Goal: Find specific page/section: Find specific page/section

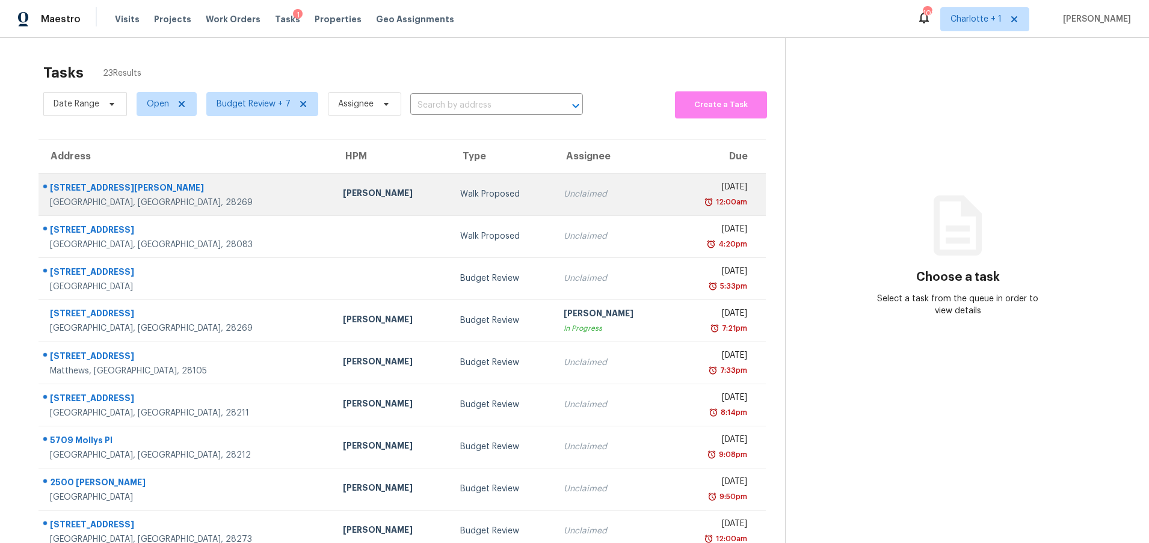
scroll to position [92, 0]
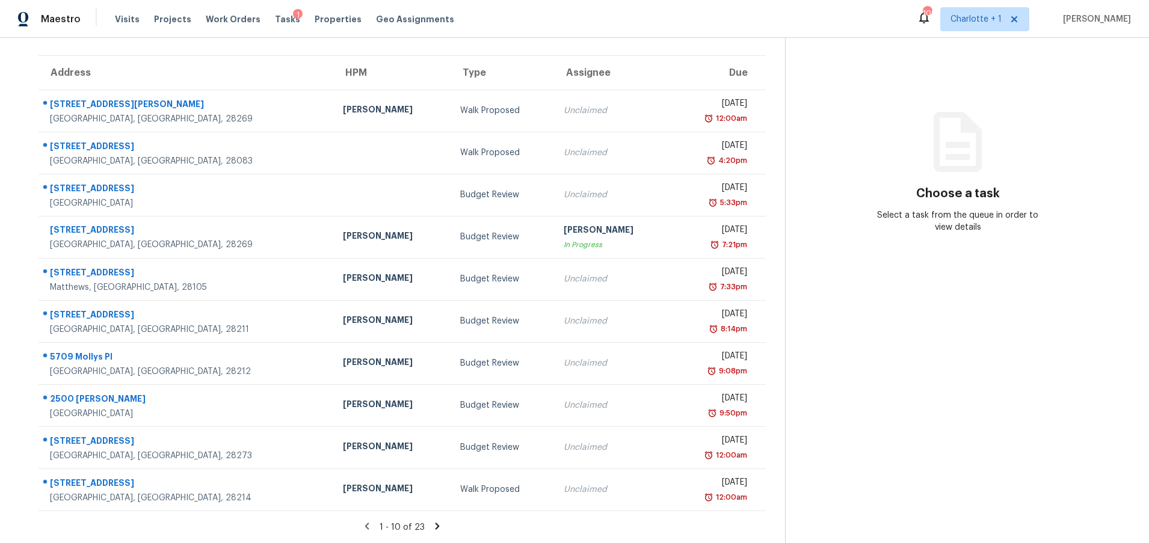
click at [432, 521] on icon at bounding box center [437, 526] width 11 height 11
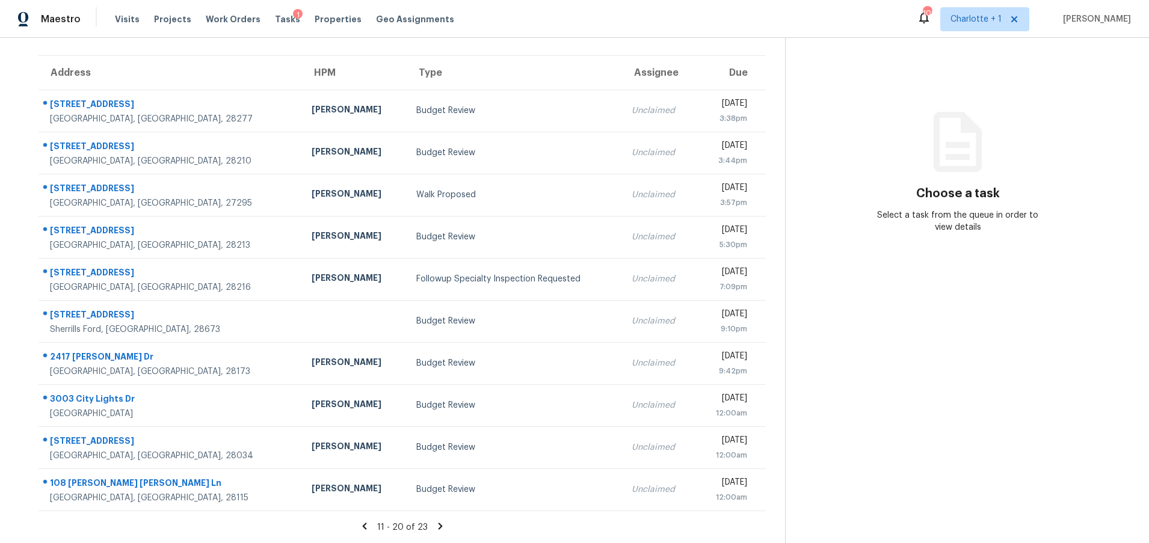
click at [438, 523] on icon at bounding box center [440, 526] width 4 height 7
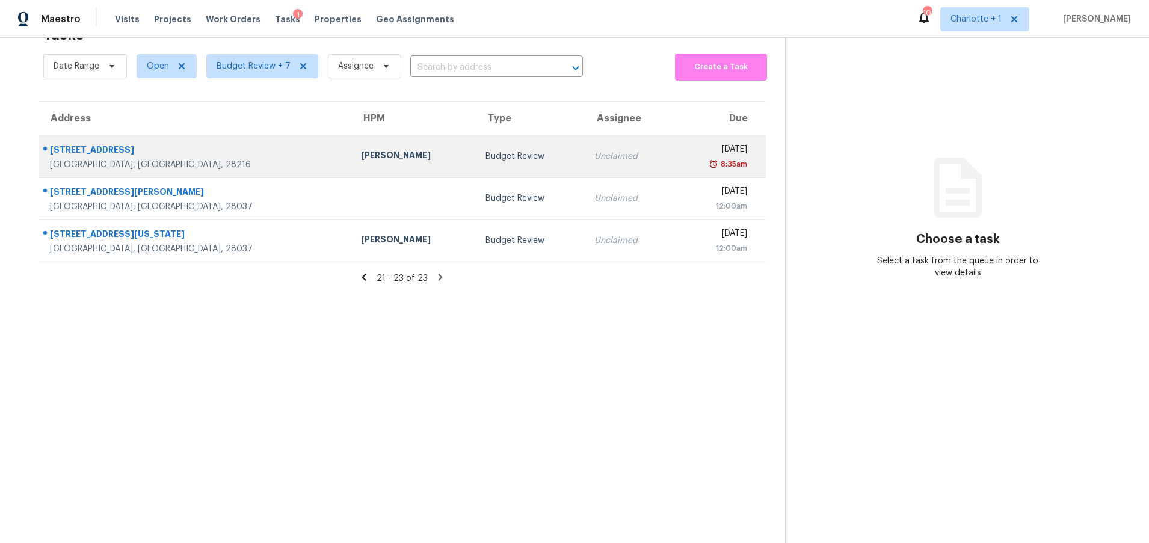
click at [361, 149] on div "Ryan Carder" at bounding box center [413, 156] width 105 height 15
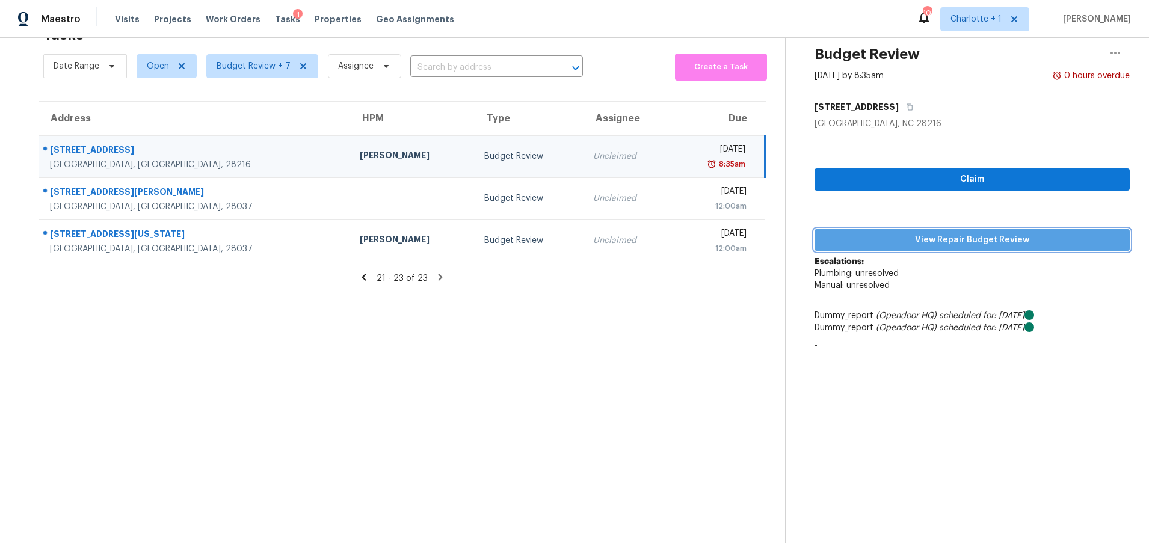
click at [978, 233] on span "View Repair Budget Review" at bounding box center [972, 240] width 296 height 15
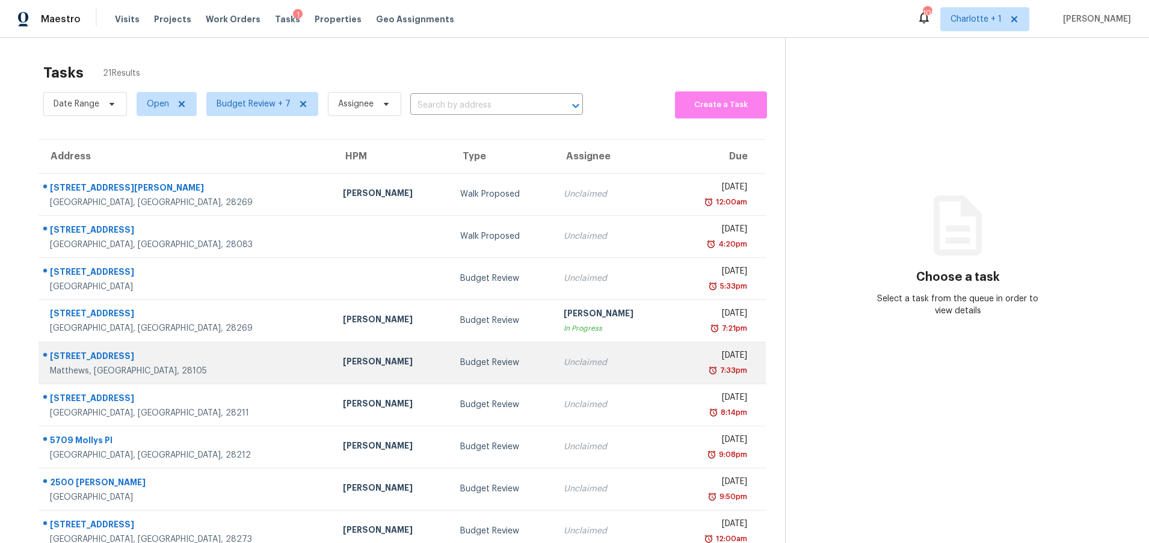
scroll to position [92, 0]
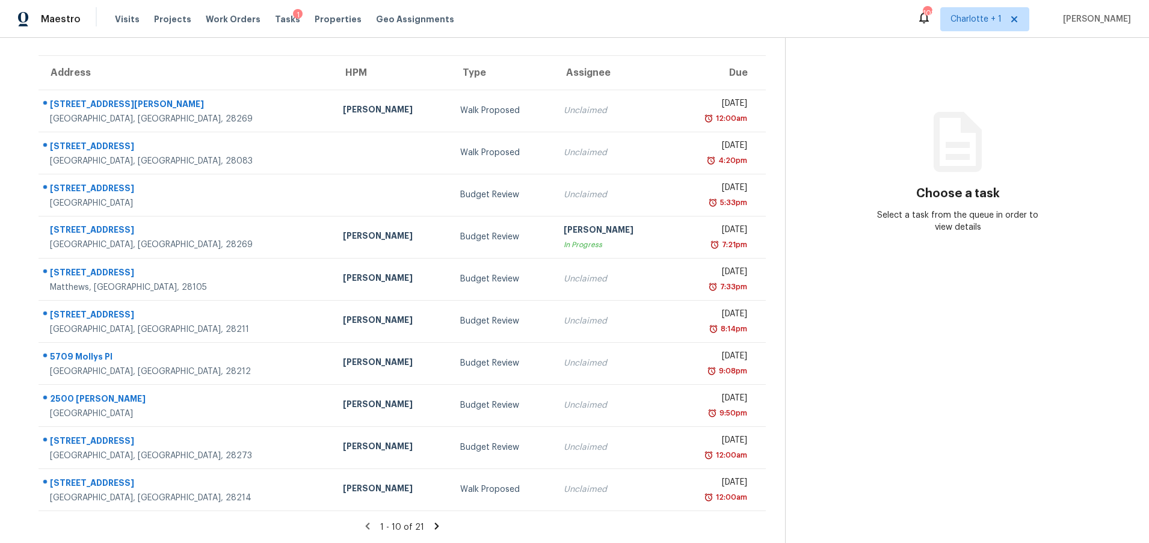
click at [432, 511] on section "Tasks 21 Results Date Range Open Budget Review + 7 Assignee ​ Create a Task Add…" at bounding box center [402, 259] width 766 height 570
click at [431, 521] on icon at bounding box center [436, 526] width 11 height 11
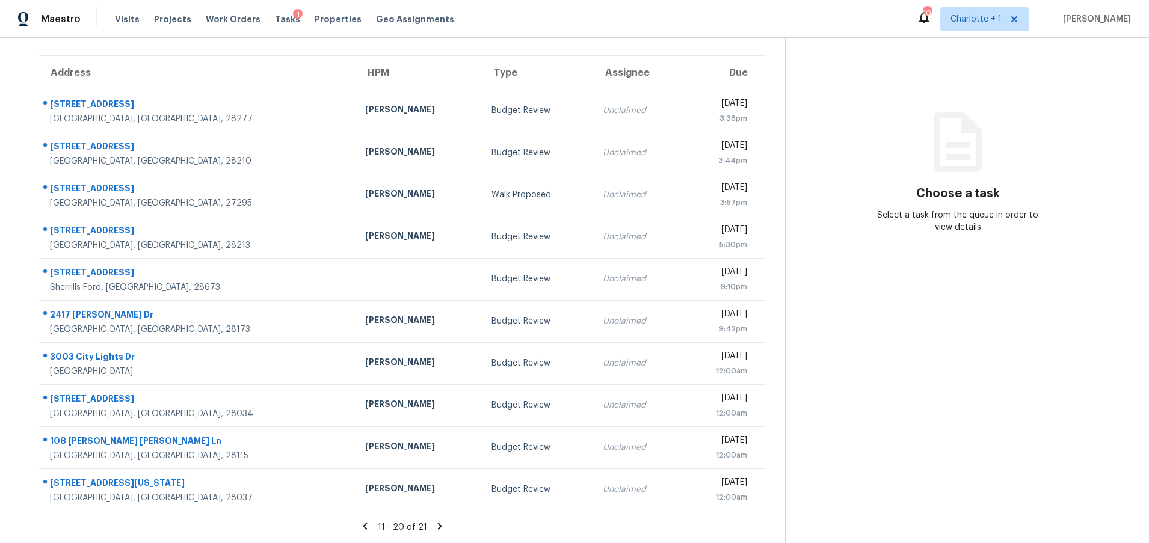
click at [434, 521] on icon at bounding box center [439, 526] width 11 height 11
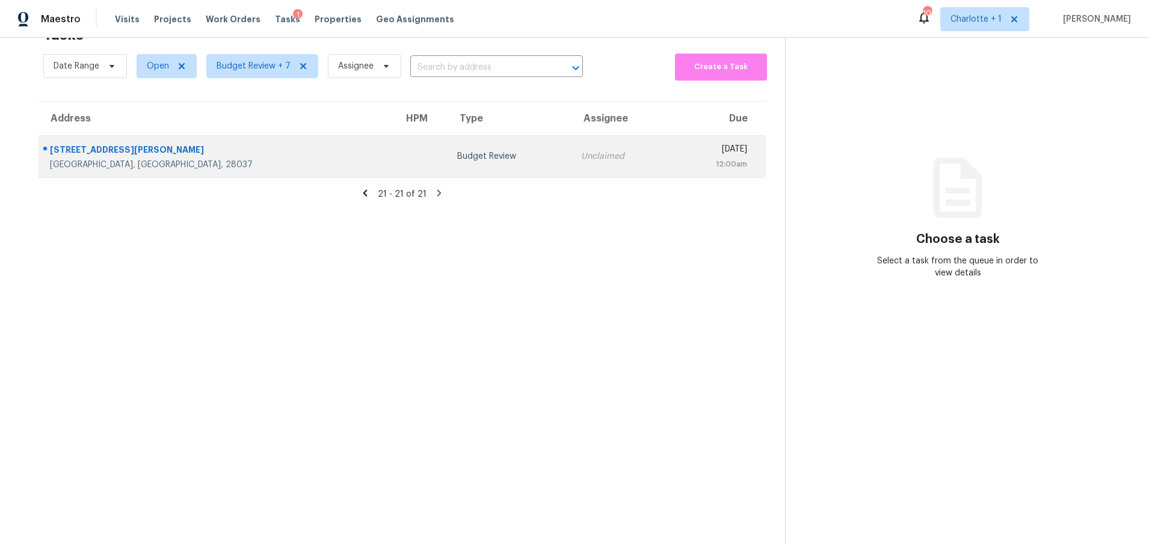
click at [457, 150] on div "Budget Review" at bounding box center [509, 156] width 105 height 12
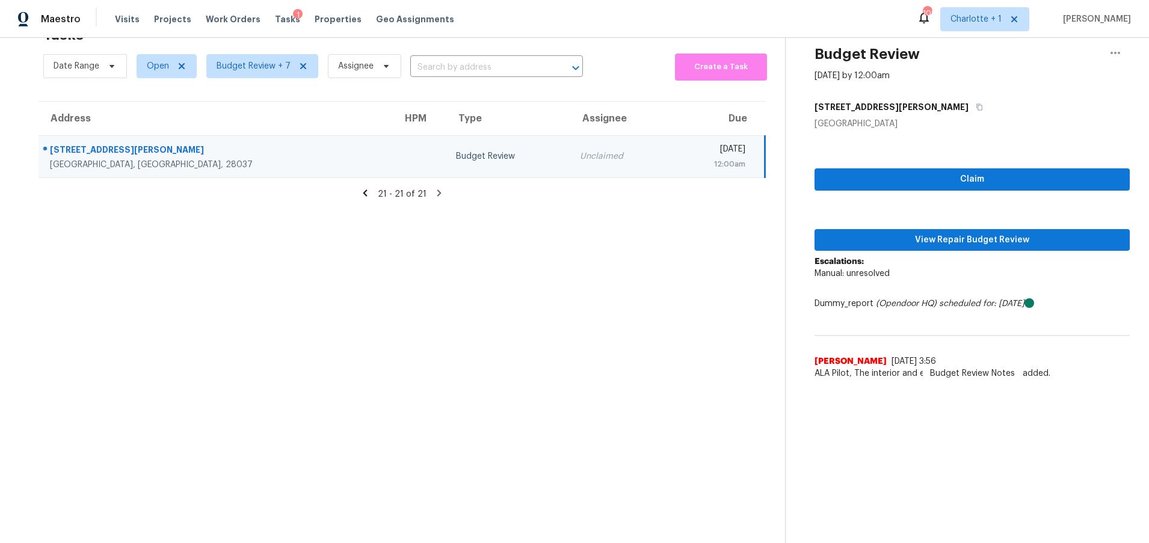
click at [360, 177] on section "Tasks 21 Results Date Range Open Budget Review + 7 Assignee ​ Create a Task Add…" at bounding box center [402, 281] width 766 height 524
click at [360, 188] on icon at bounding box center [365, 193] width 11 height 11
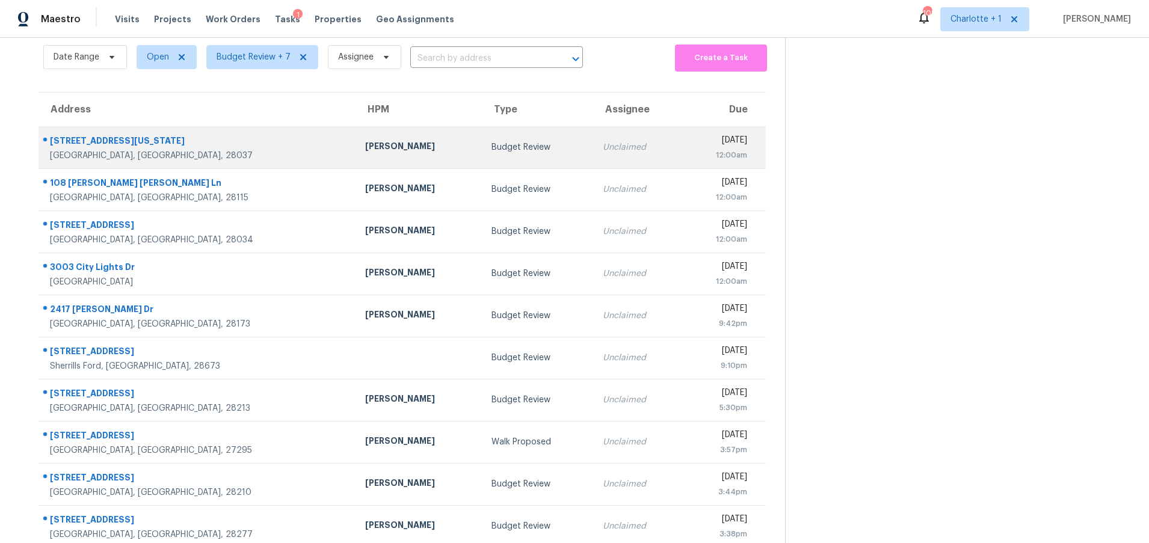
scroll to position [92, 0]
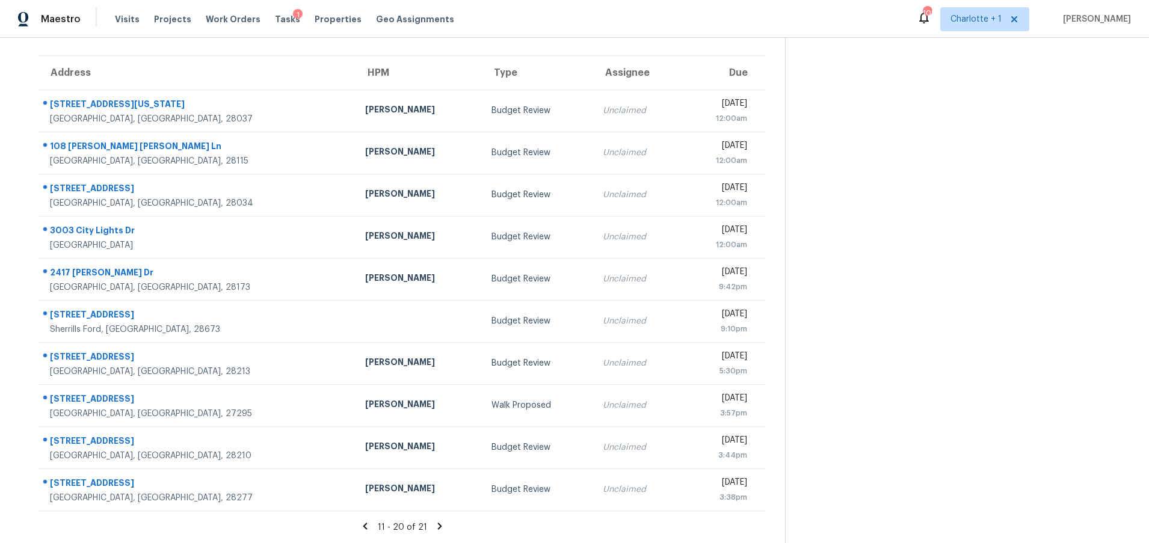
click at [363, 523] on icon at bounding box center [365, 526] width 4 height 7
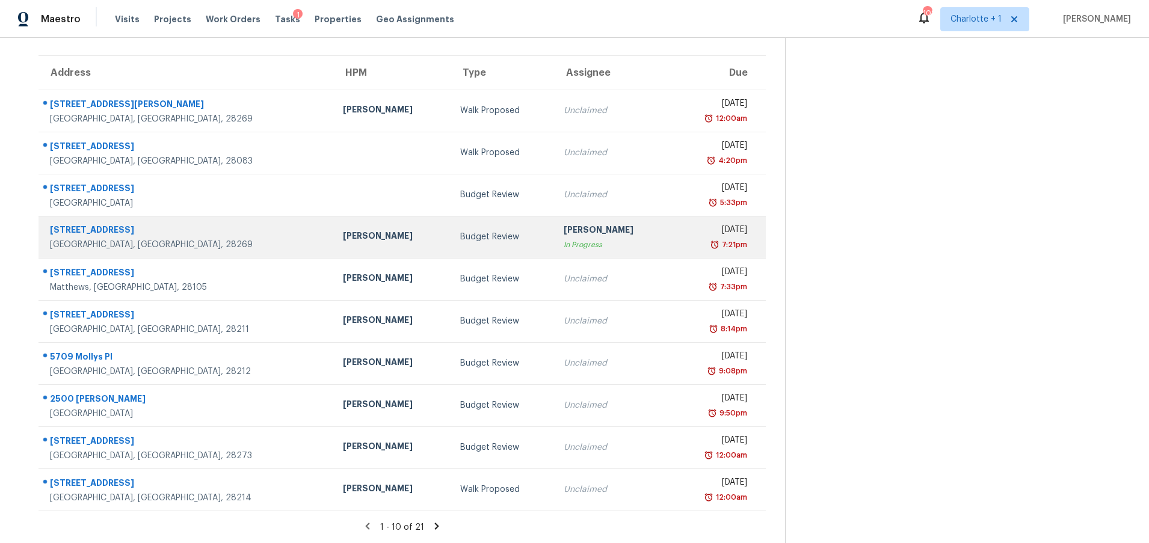
click at [571, 228] on div "[PERSON_NAME]" at bounding box center [613, 231] width 98 height 15
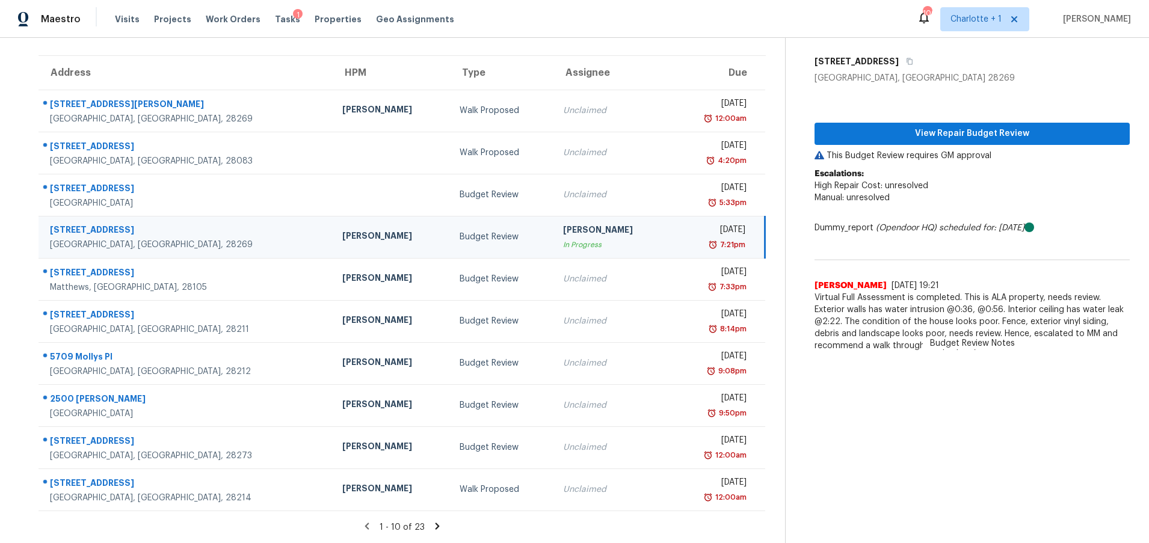
click at [223, 227] on td "3742 Waterton Leas Ct Charlotte, NC, 28269" at bounding box center [186, 237] width 294 height 42
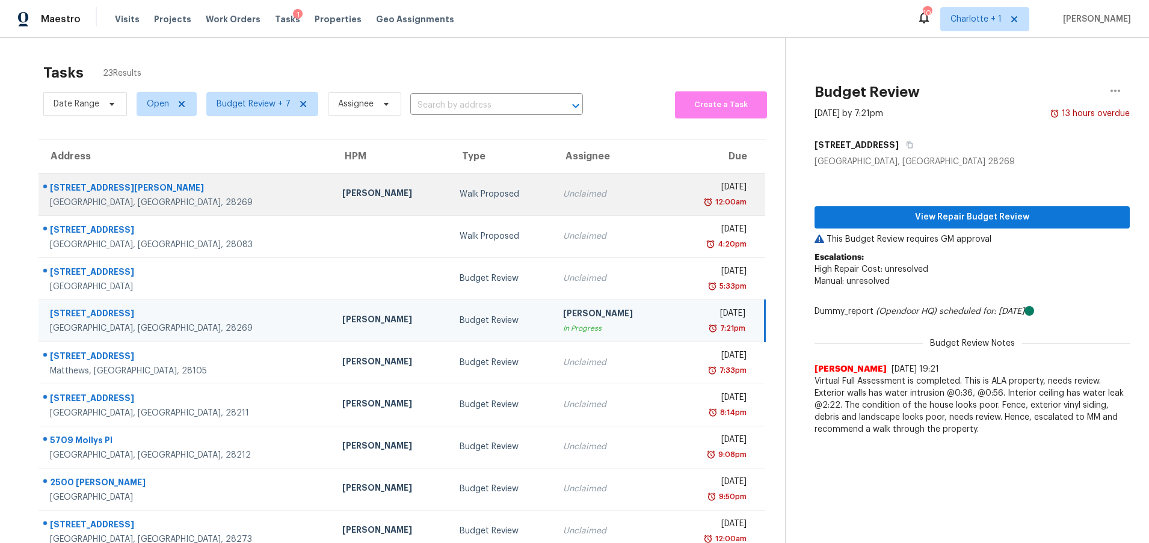
scroll to position [35, 0]
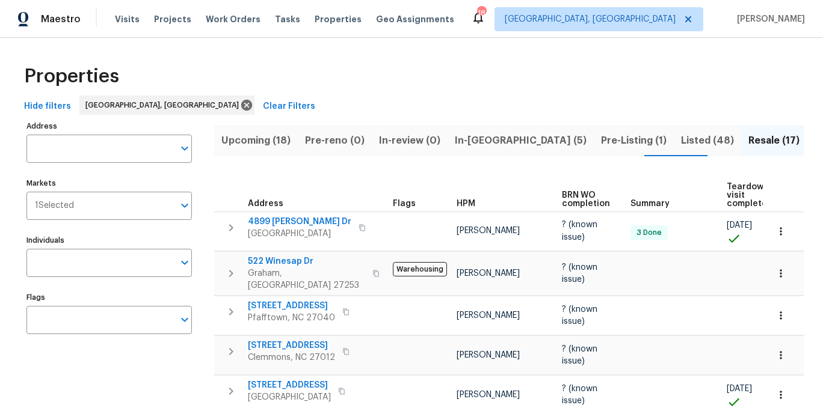
click at [497, 69] on div "Properties" at bounding box center [411, 76] width 784 height 39
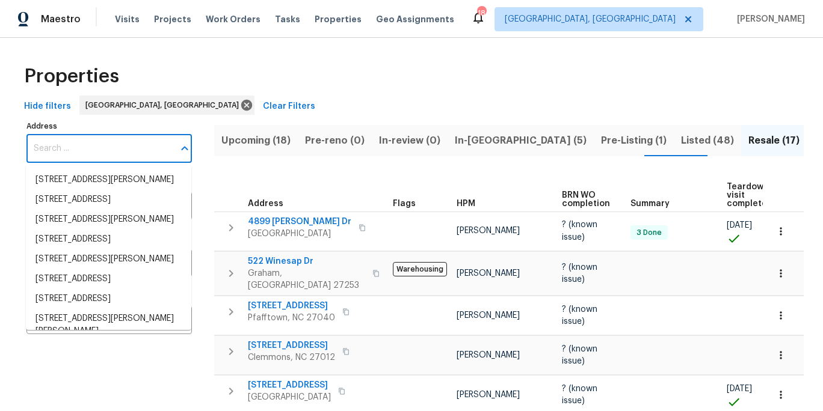
click at [71, 150] on input "Address" at bounding box center [99, 149] width 147 height 28
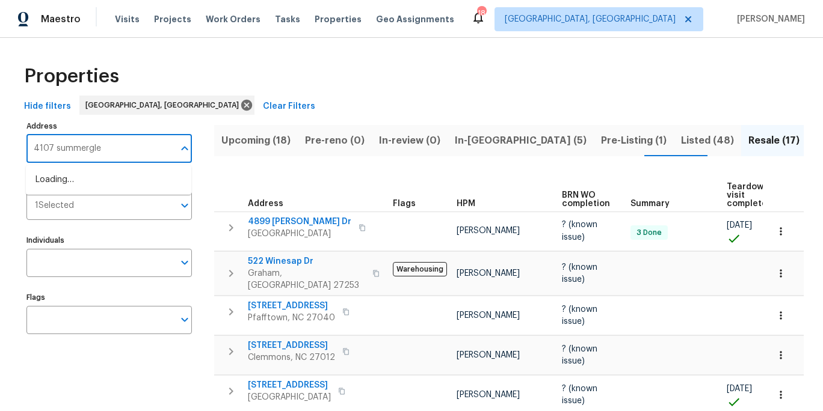
type input "4107 summerglen"
click at [66, 182] on li "4107 Summerglen Dr Greensboro NC 27406" at bounding box center [108, 180] width 165 height 20
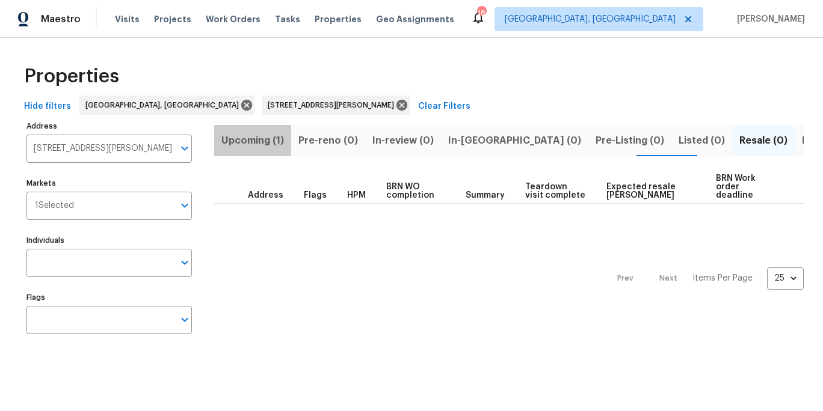
click at [277, 138] on span "Upcoming (1)" at bounding box center [252, 140] width 63 height 17
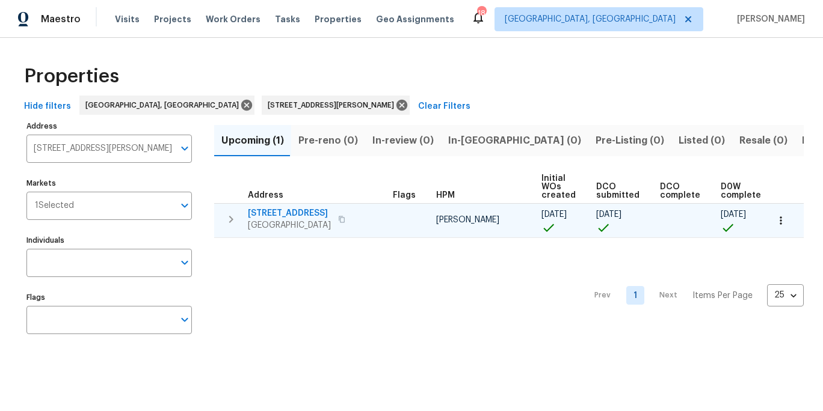
click at [300, 217] on span "[STREET_ADDRESS]" at bounding box center [289, 214] width 83 height 12
click at [775, 222] on icon "button" at bounding box center [781, 221] width 12 height 12
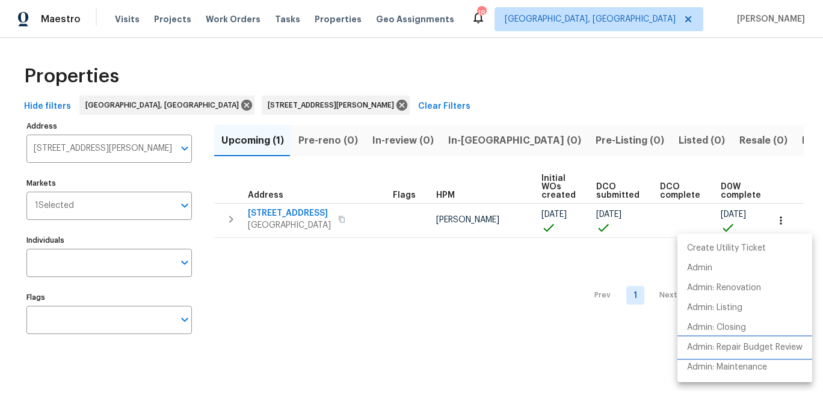
click at [728, 351] on p "Admin: Repair Budget Review" at bounding box center [745, 348] width 116 height 13
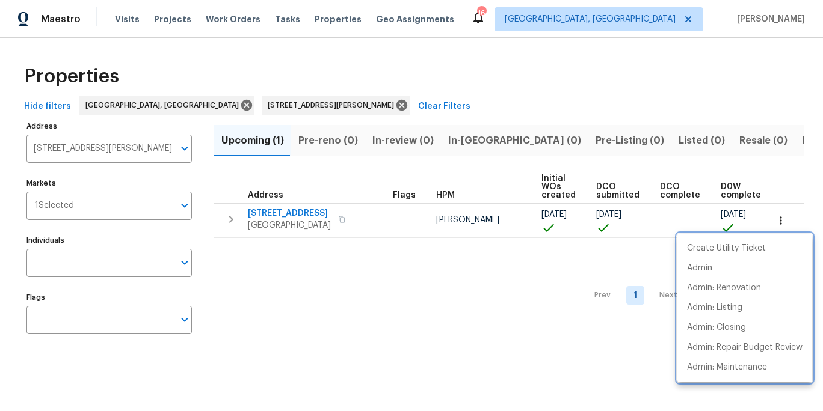
click at [250, 59] on div at bounding box center [411, 205] width 823 height 411
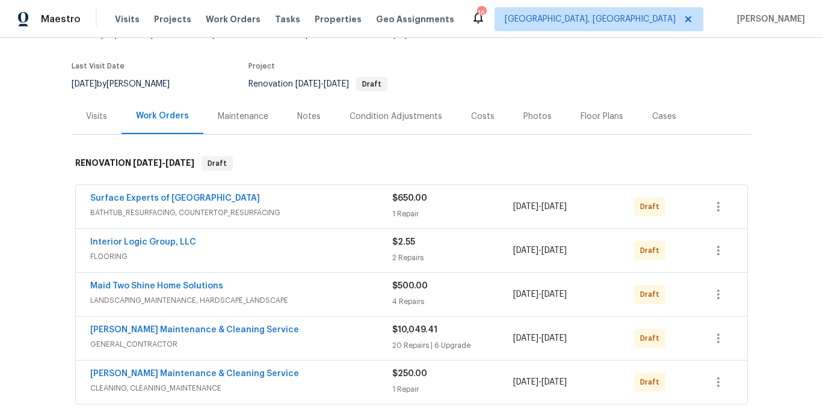
scroll to position [110, 0]
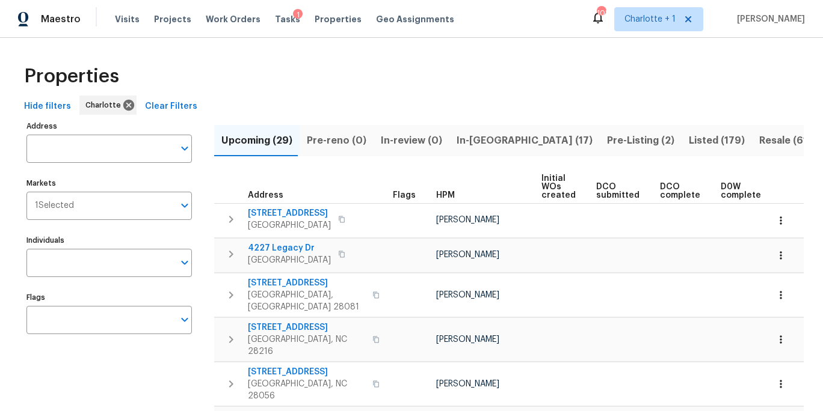
click at [577, 90] on div "Properties" at bounding box center [411, 76] width 784 height 39
click at [89, 259] on input "Individuals" at bounding box center [99, 263] width 147 height 28
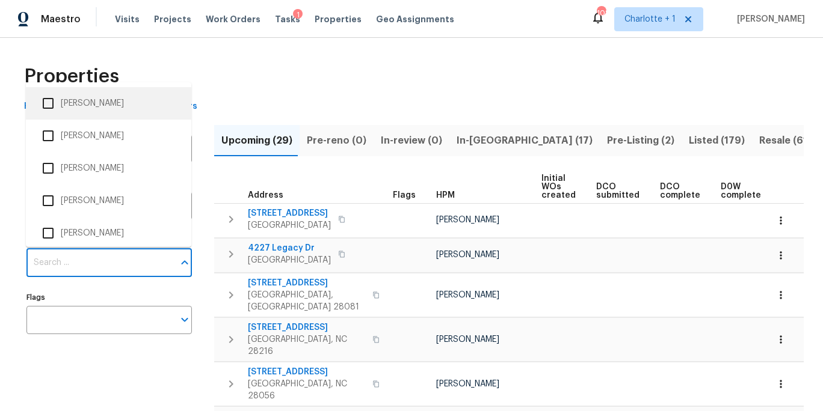
click at [225, 72] on div "Properties" at bounding box center [411, 76] width 784 height 39
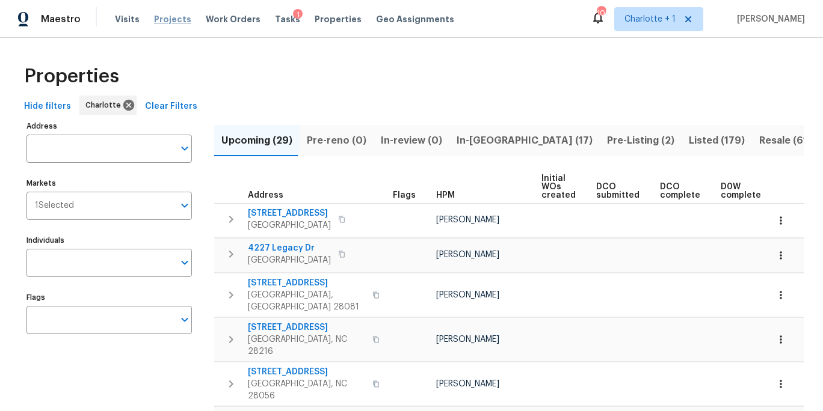
click at [168, 19] on span "Projects" at bounding box center [172, 19] width 37 height 12
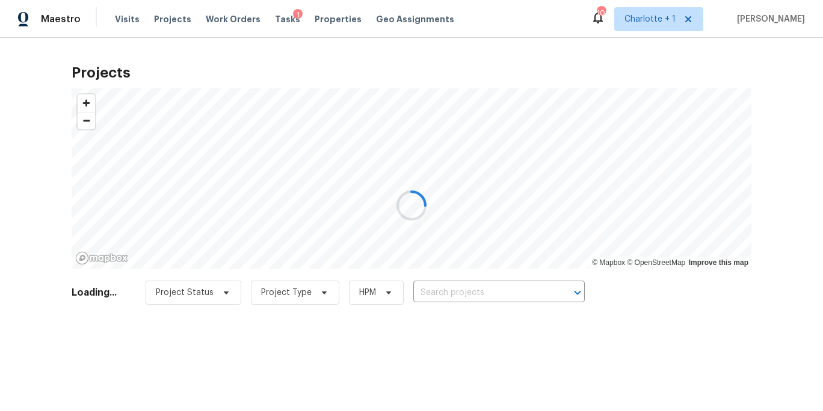
drag, startPoint x: 493, startPoint y: 298, endPoint x: 469, endPoint y: 291, distance: 25.0
click at [493, 298] on div at bounding box center [411, 205] width 823 height 411
click at [469, 291] on div at bounding box center [411, 205] width 823 height 411
click at [456, 294] on div at bounding box center [411, 205] width 823 height 411
click at [448, 289] on div at bounding box center [411, 205] width 823 height 411
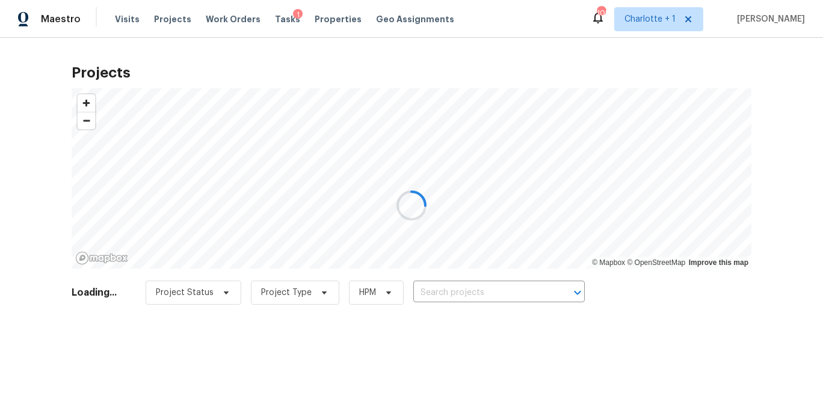
click at [470, 298] on div at bounding box center [411, 205] width 823 height 411
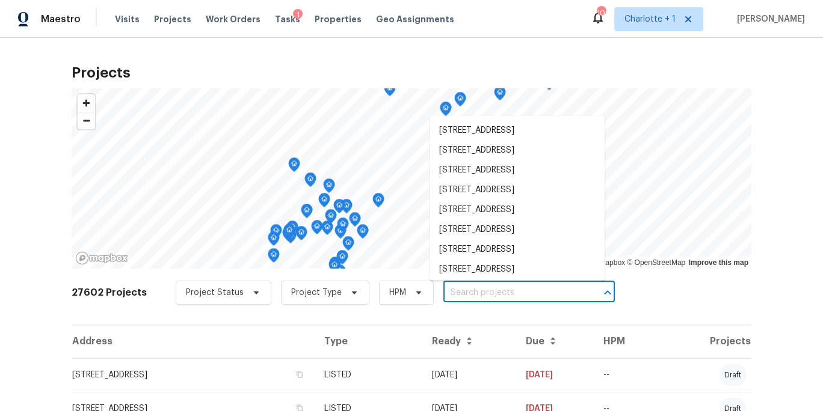
click at [473, 298] on input "text" at bounding box center [512, 293] width 138 height 19
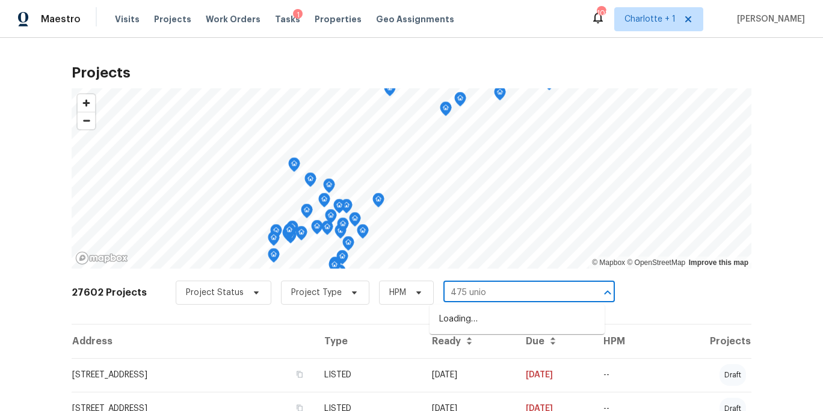
type input "475 union"
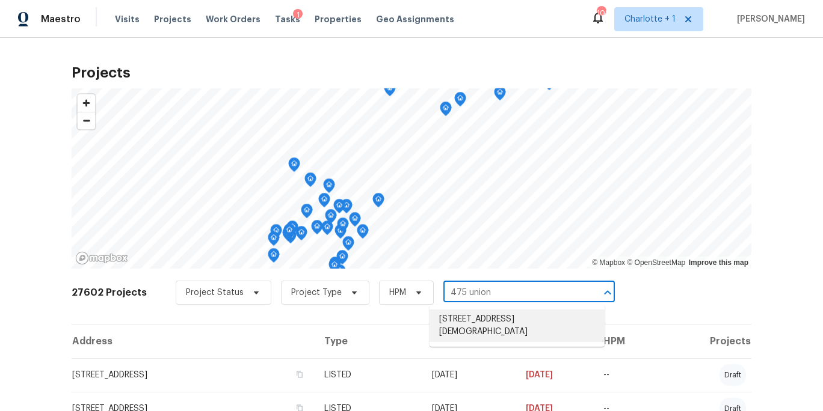
click at [475, 313] on li "475 Union Baptist Church Rd, York, SC 29745" at bounding box center [517, 326] width 175 height 32
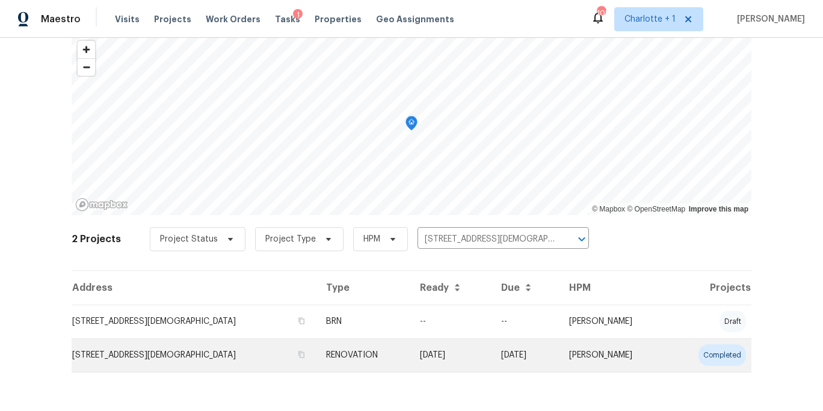
scroll to position [62, 0]
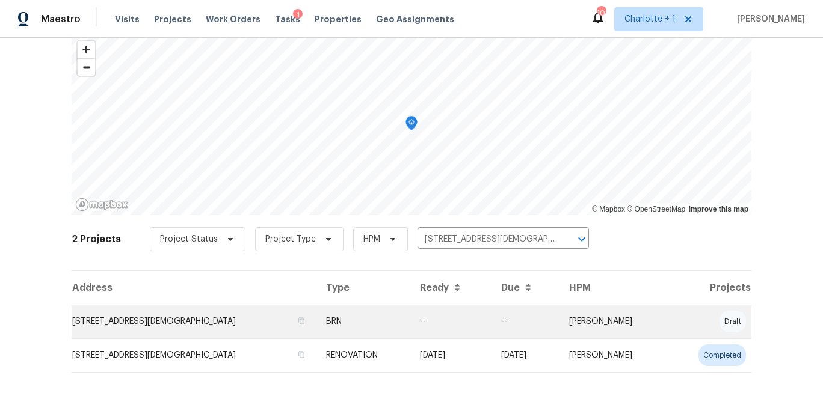
click at [273, 318] on td "475 Union Baptist Church Rd, York, SC 29745" at bounding box center [194, 322] width 245 height 34
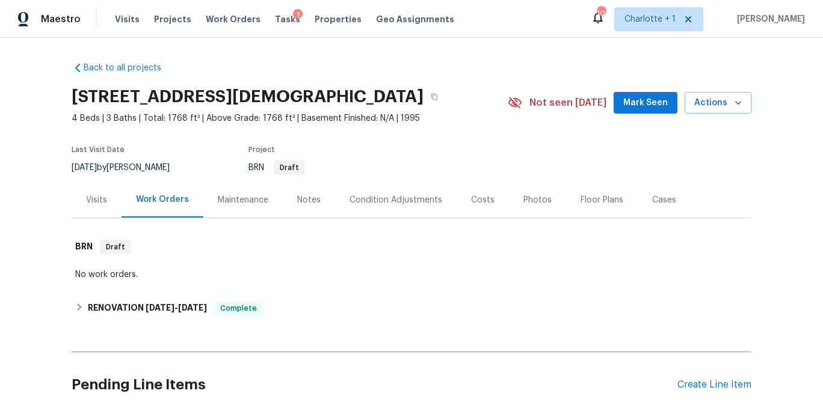
click at [92, 205] on div "Visits" at bounding box center [96, 200] width 21 height 12
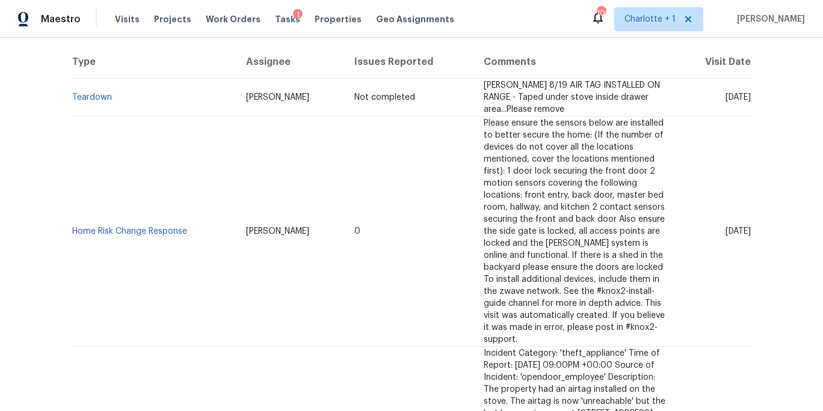
scroll to position [393, 0]
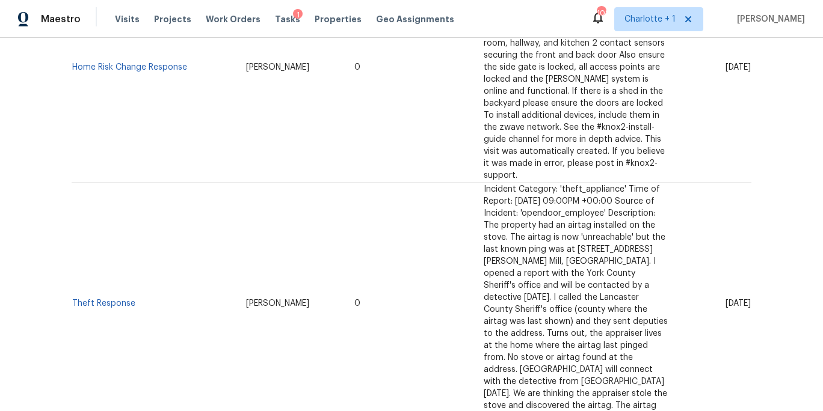
drag, startPoint x: 79, startPoint y: 177, endPoint x: 96, endPoint y: 174, distance: 17.2
click at [79, 183] on td "Theft Response" at bounding box center [154, 304] width 165 height 242
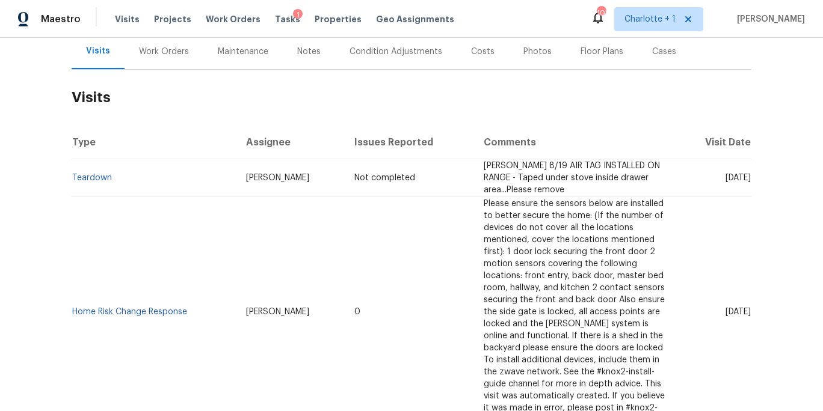
scroll to position [0, 0]
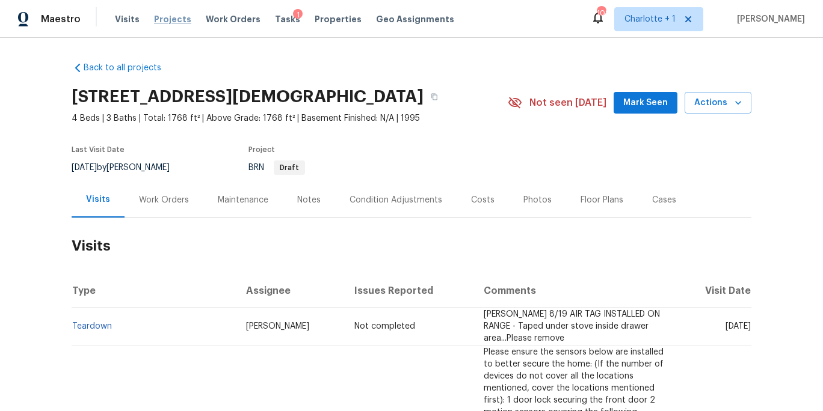
click at [168, 19] on span "Projects" at bounding box center [172, 19] width 37 height 12
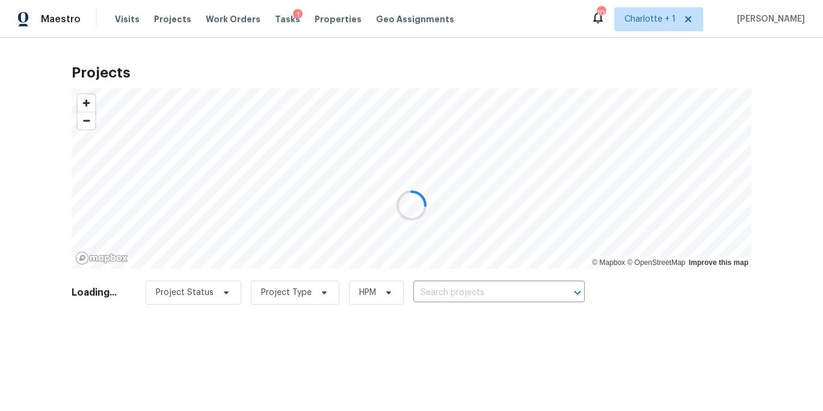
click at [324, 16] on div at bounding box center [411, 205] width 823 height 411
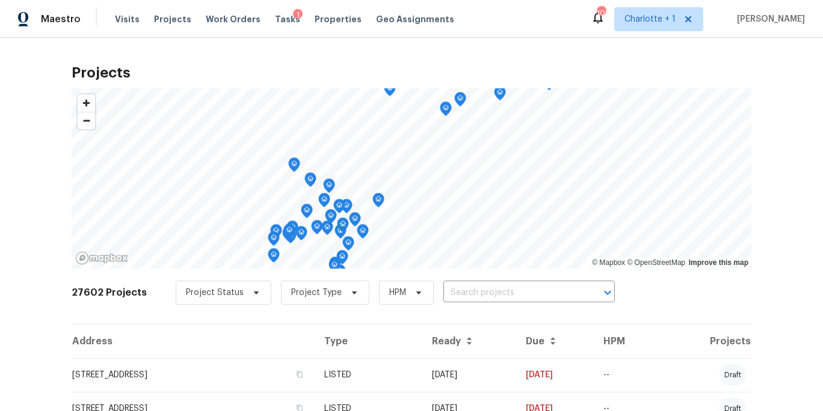
click at [324, 16] on span "Properties" at bounding box center [338, 19] width 47 height 12
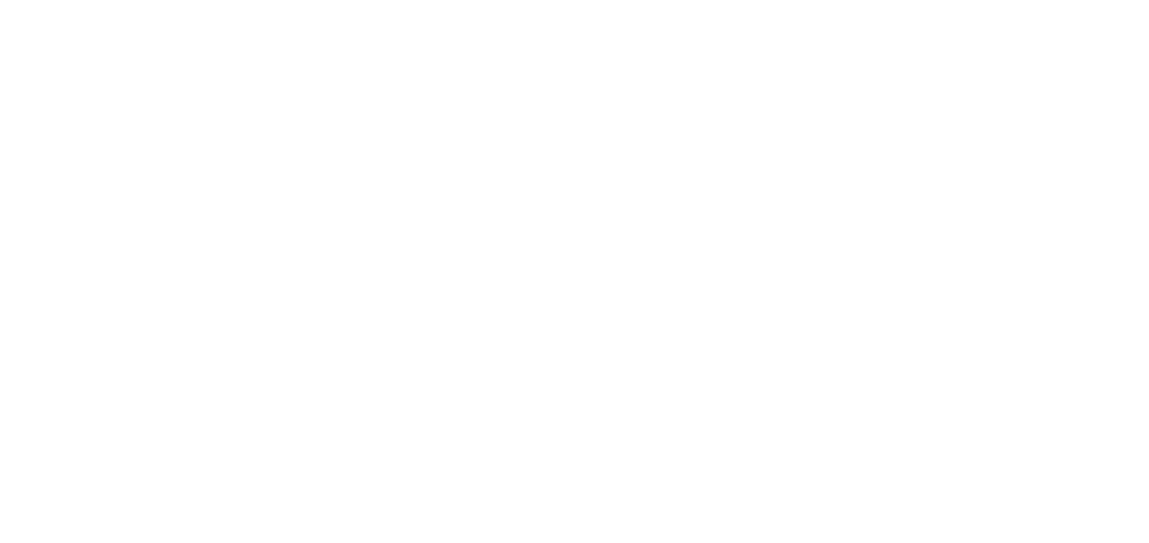
click at [373, 0] on html at bounding box center [574, 0] width 1149 height 0
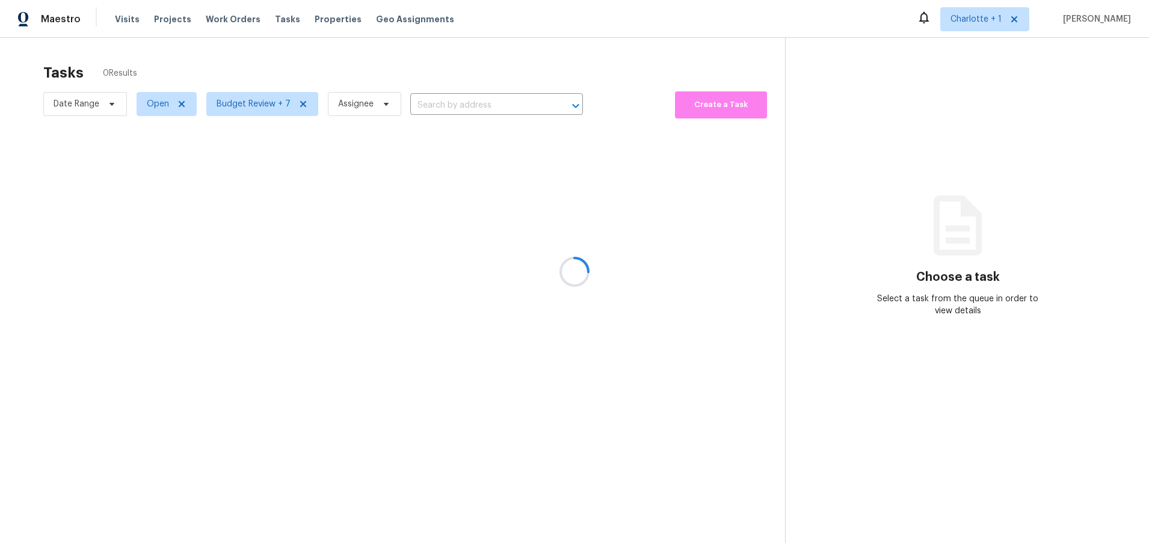
click at [913, 120] on div at bounding box center [574, 271] width 1149 height 543
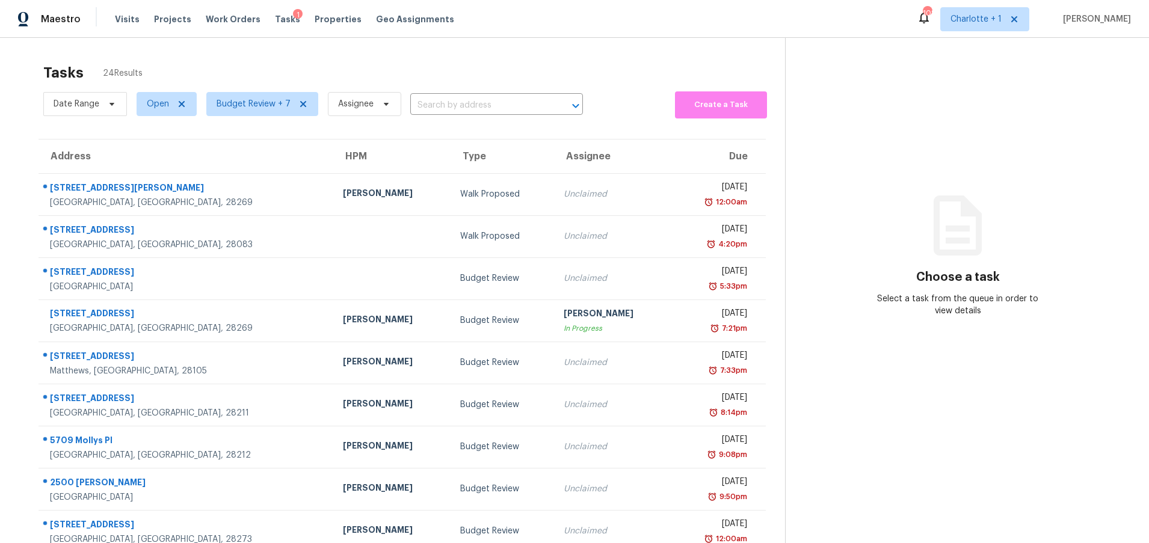
click at [226, 48] on div "Tasks 24 Results Date Range Open Budget Review + 7 Assignee ​ Create a Task Add…" at bounding box center [574, 332] width 1149 height 589
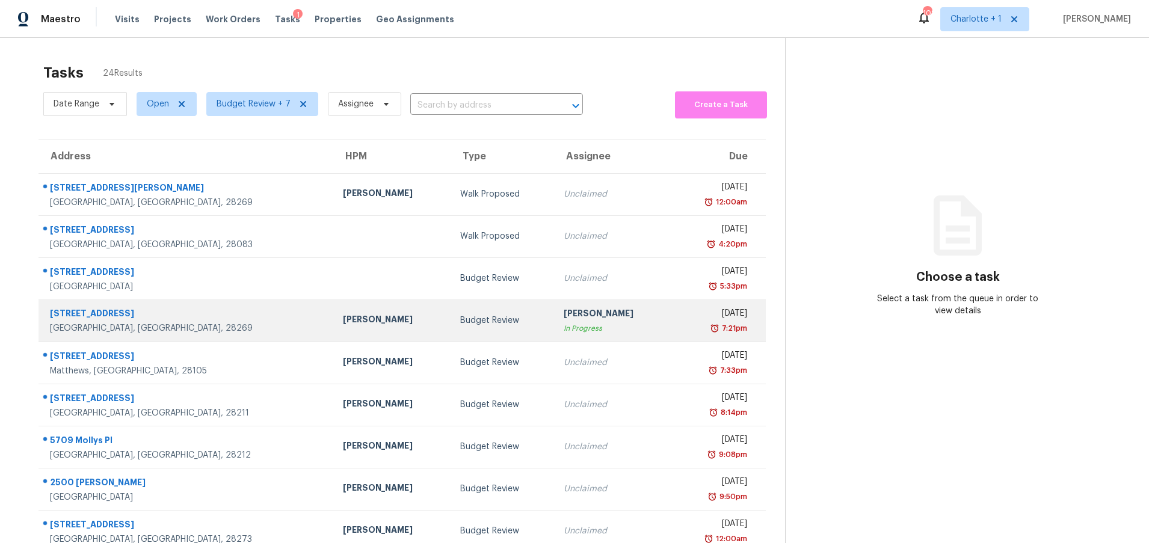
click at [343, 321] on div "[PERSON_NAME]" at bounding box center [392, 320] width 98 height 15
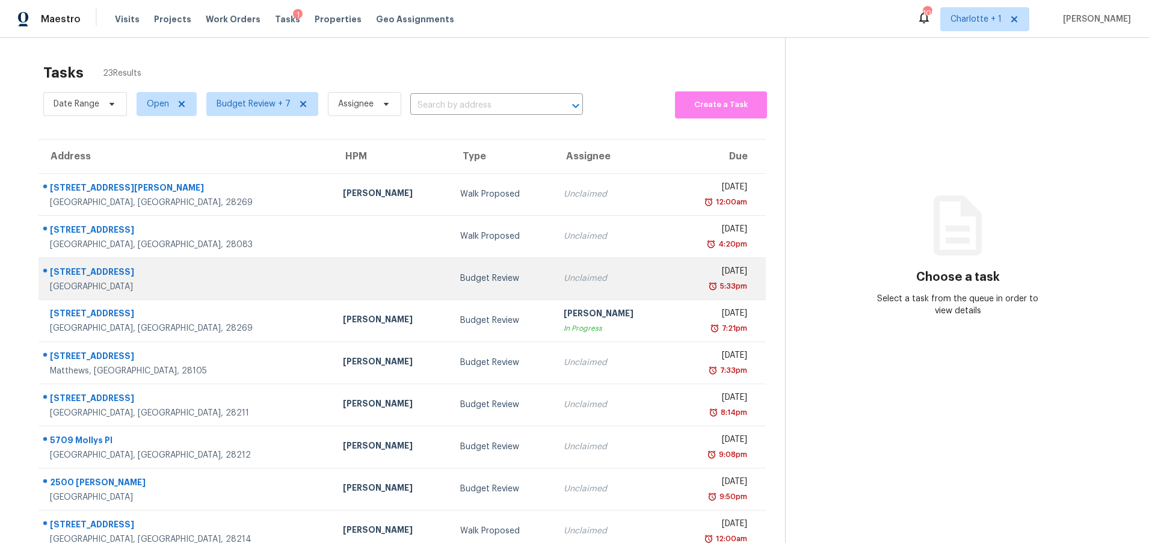
scroll to position [77, 0]
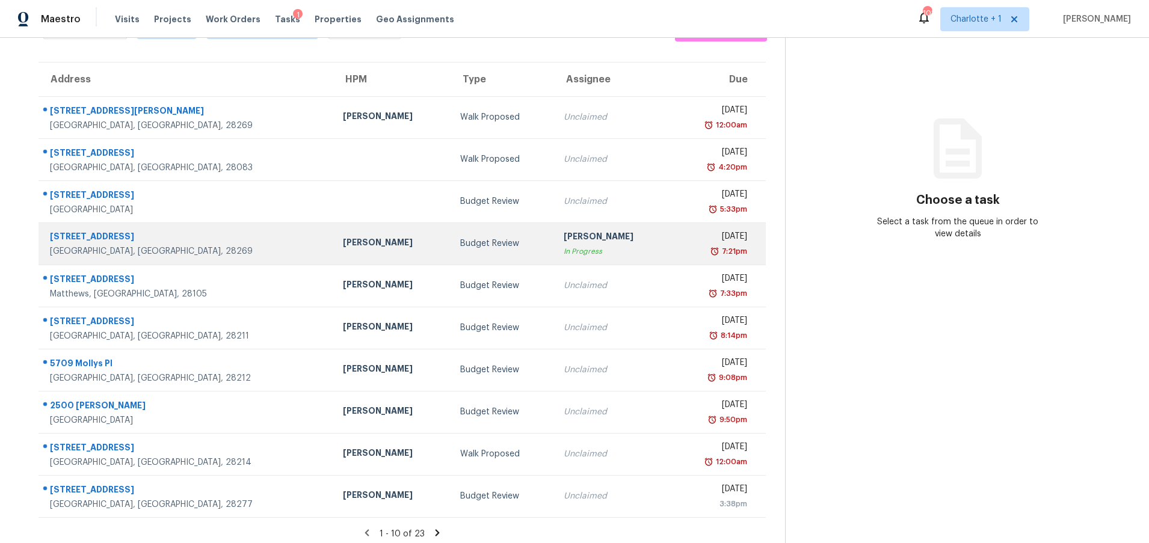
click at [140, 235] on div "3742 Waterton Leas Ct" at bounding box center [187, 237] width 274 height 15
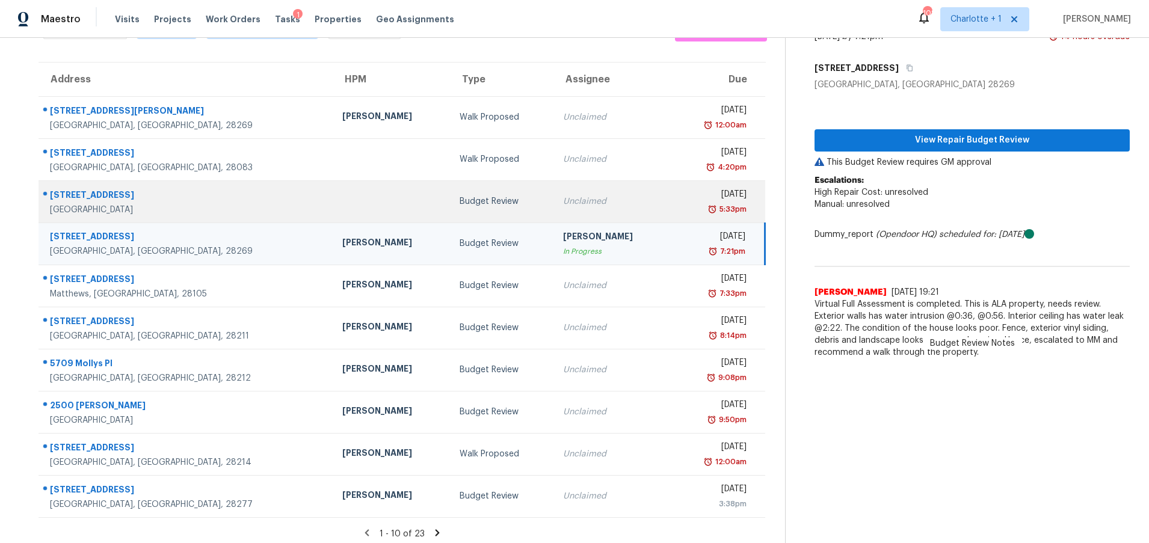
click at [342, 202] on div at bounding box center [391, 201] width 98 height 3
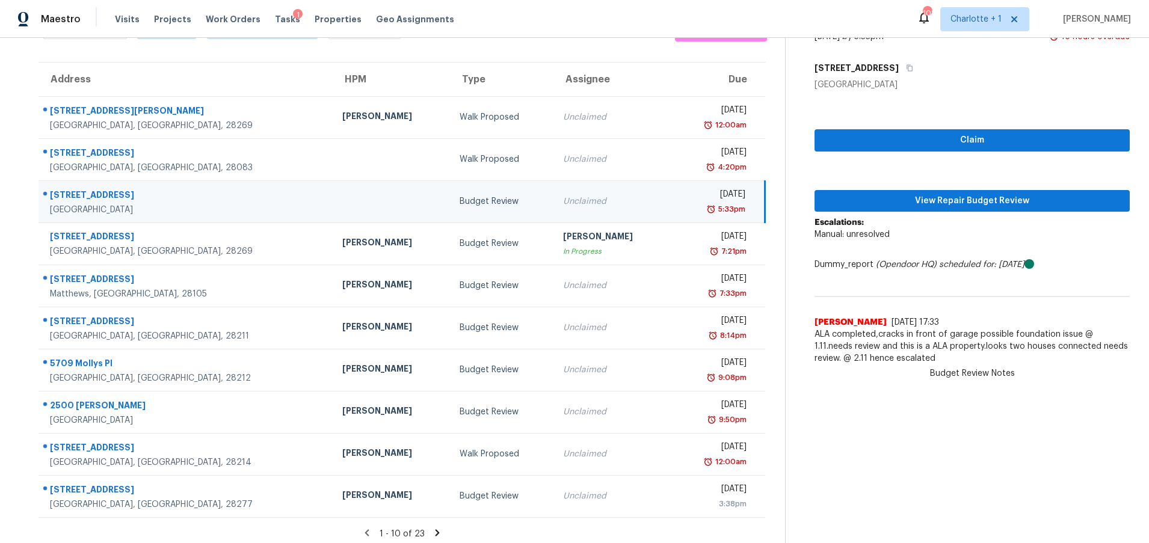
scroll to position [73, 0]
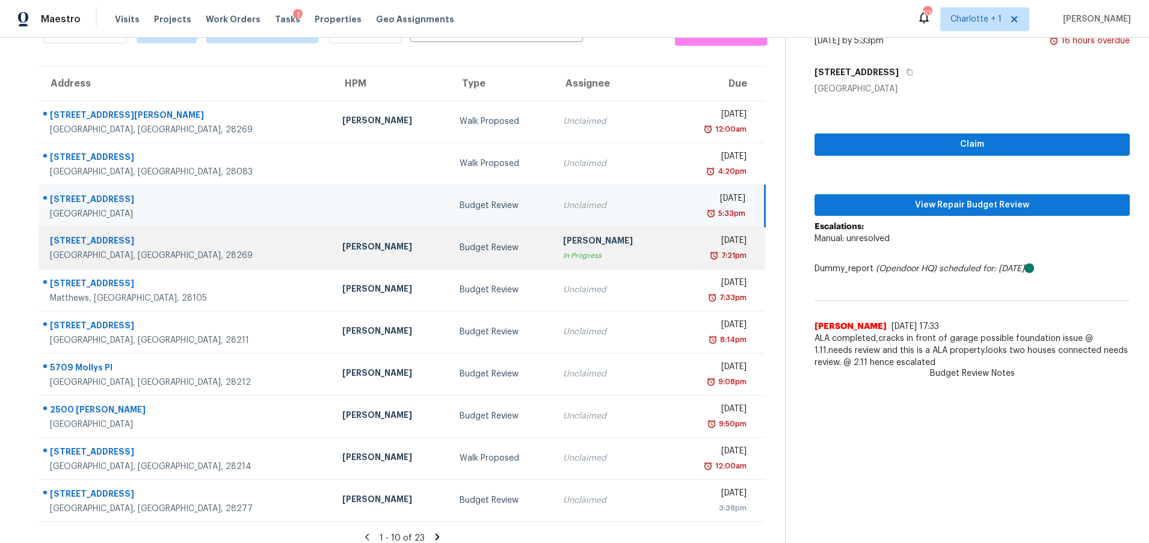
click at [333, 257] on td "[PERSON_NAME]" at bounding box center [391, 248] width 117 height 42
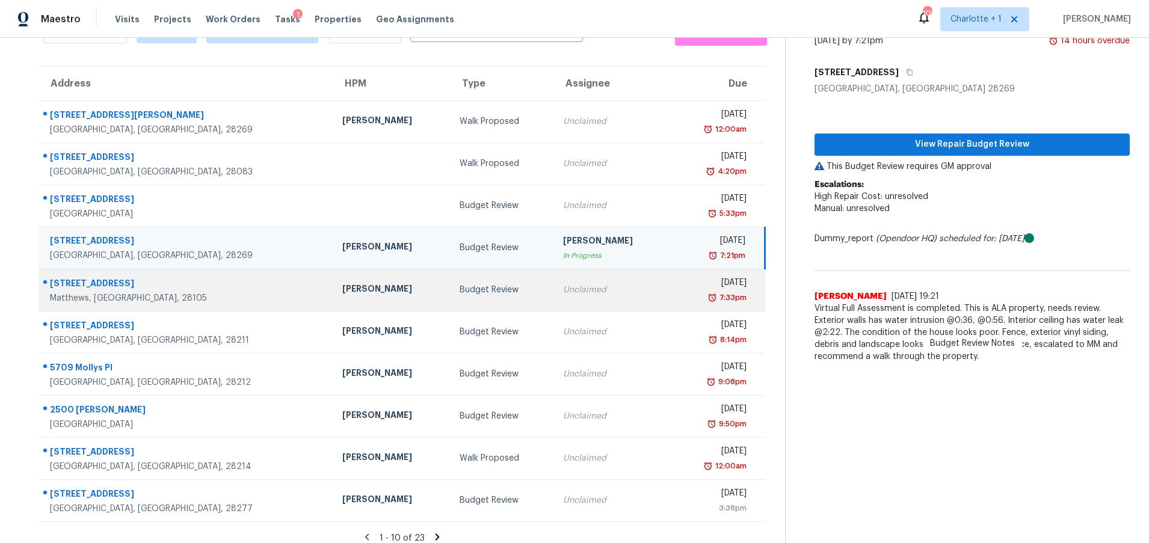
scroll to position [92, 0]
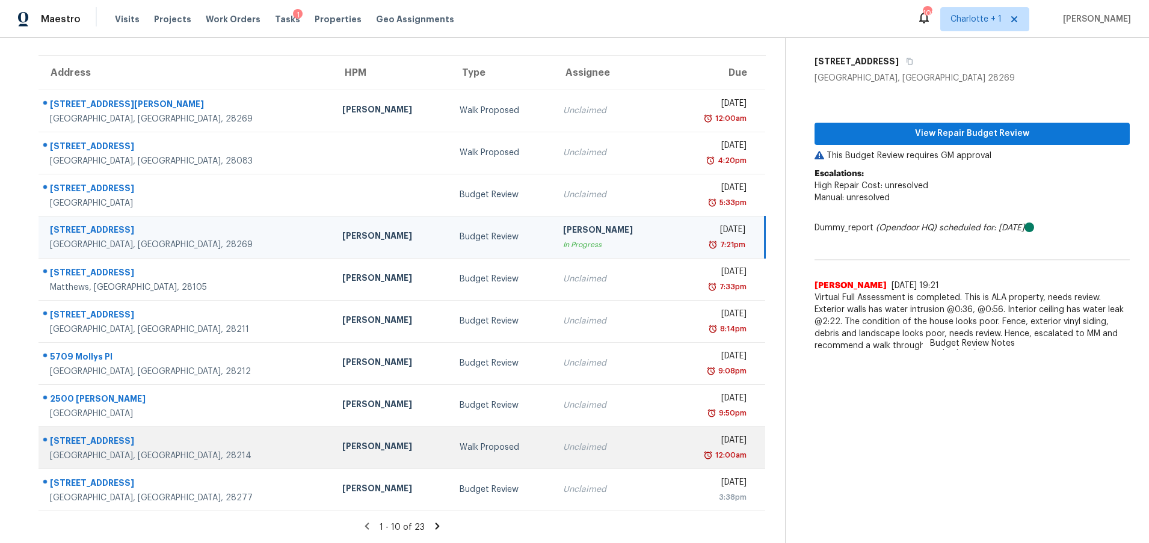
click at [342, 440] on div "[PERSON_NAME]" at bounding box center [391, 447] width 98 height 15
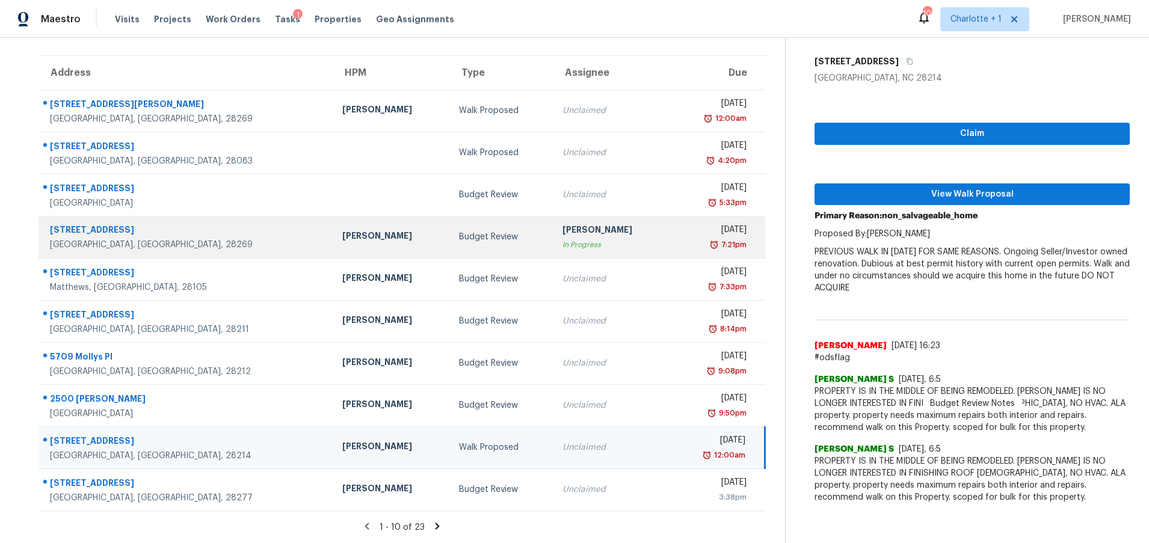
click at [209, 232] on td "3742 Waterton Leas Ct Charlotte, NC, 28269" at bounding box center [186, 237] width 294 height 42
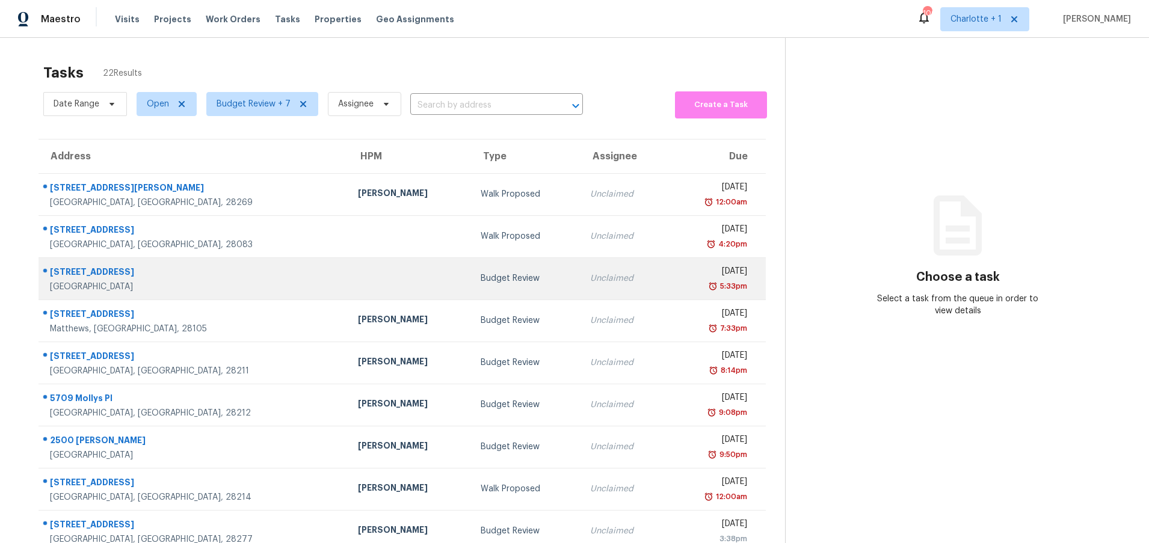
click at [348, 282] on td at bounding box center [409, 278] width 123 height 42
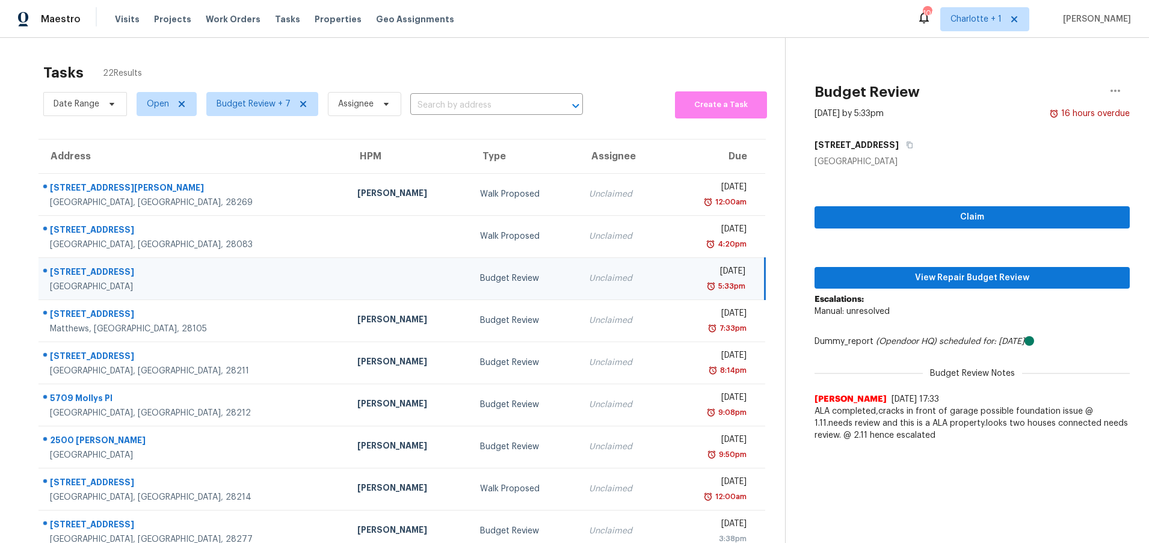
click at [348, 283] on td at bounding box center [409, 278] width 123 height 42
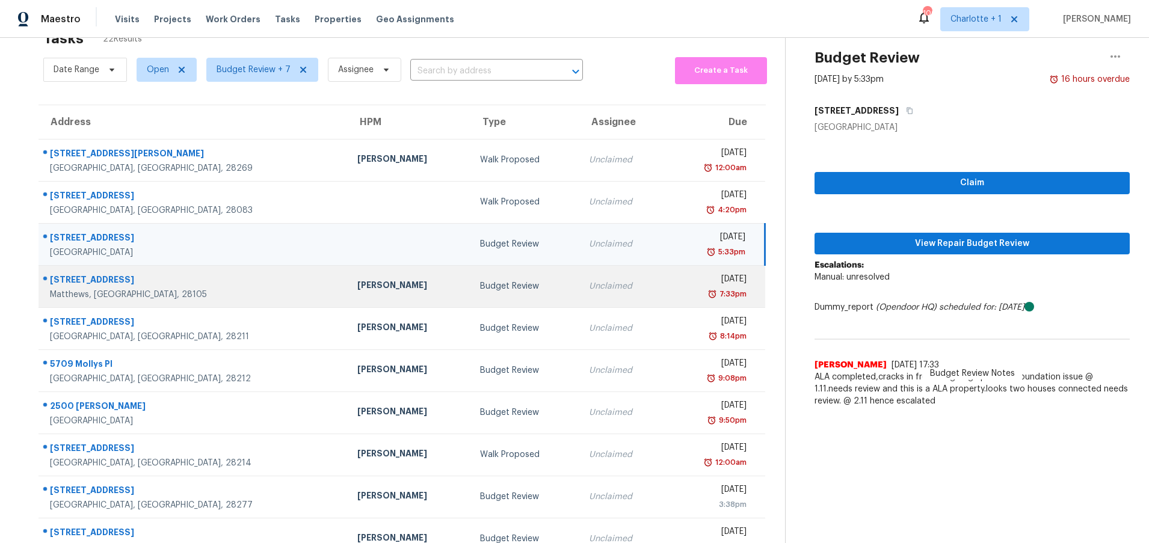
scroll to position [32, 0]
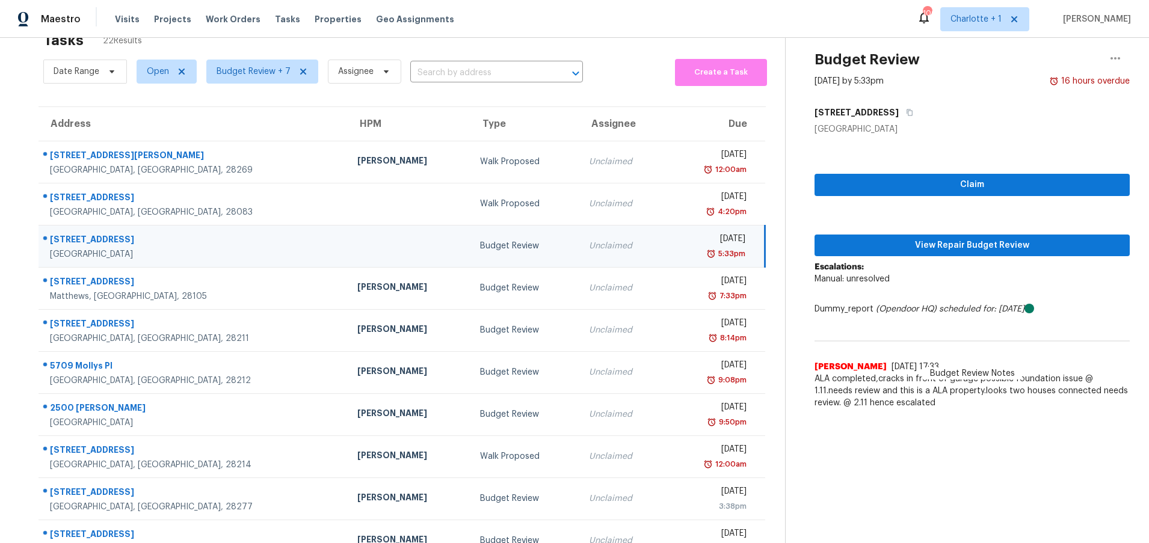
click at [348, 247] on td at bounding box center [409, 246] width 123 height 42
click at [889, 256] on div "Claim View Repair Budget Review Escalations: Manual: unresolved Dummy_report (O…" at bounding box center [972, 275] width 315 height 280
click at [890, 246] on span "View Repair Budget Review" at bounding box center [972, 245] width 296 height 15
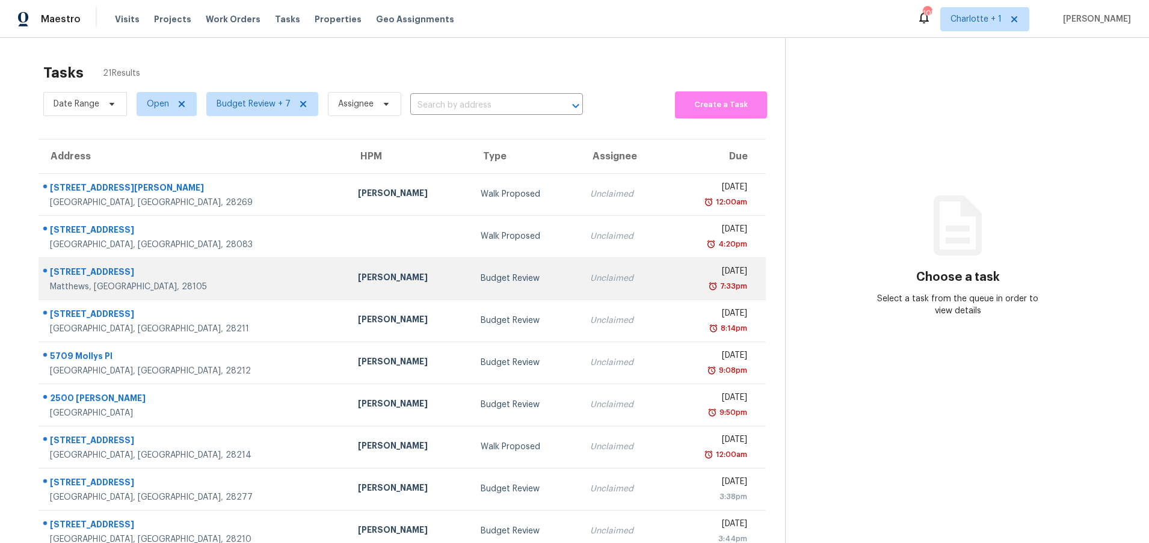
click at [358, 277] on div "[PERSON_NAME]" at bounding box center [410, 278] width 104 height 15
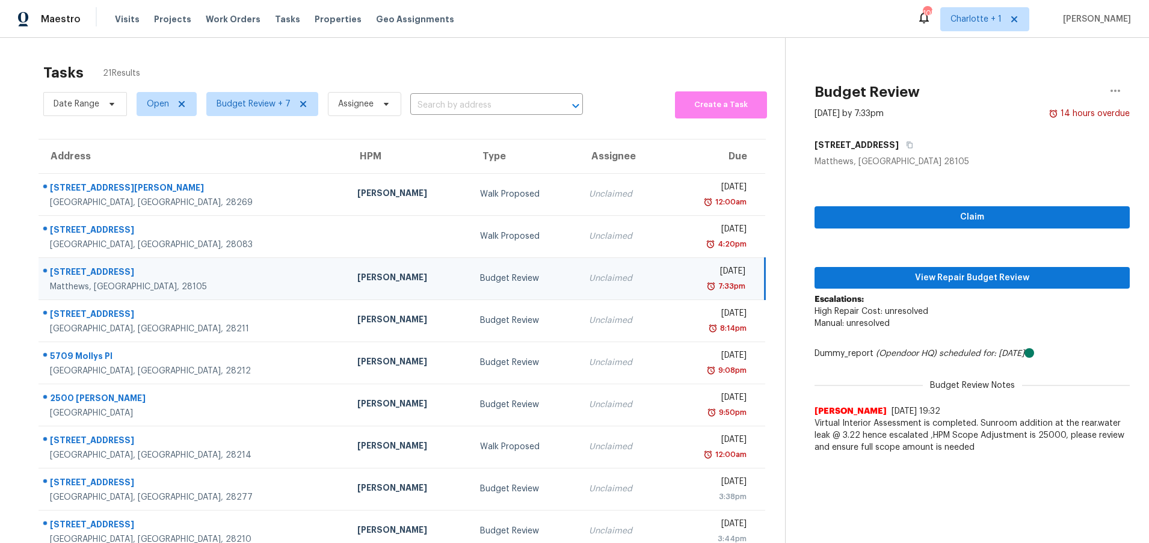
click at [357, 274] on div "[PERSON_NAME]" at bounding box center [408, 278] width 103 height 15
click at [914, 280] on span "View Repair Budget Review" at bounding box center [972, 278] width 296 height 15
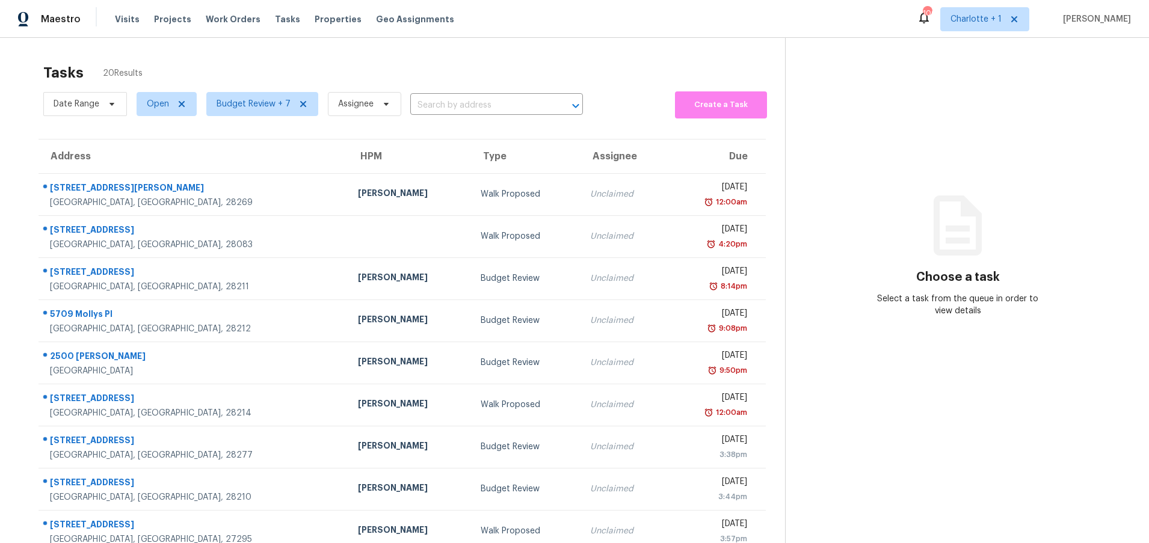
click at [282, 52] on div "Tasks 20 Results Date Range Open Budget Review + 7 Assignee ​ Create a Task Add…" at bounding box center [574, 332] width 1149 height 589
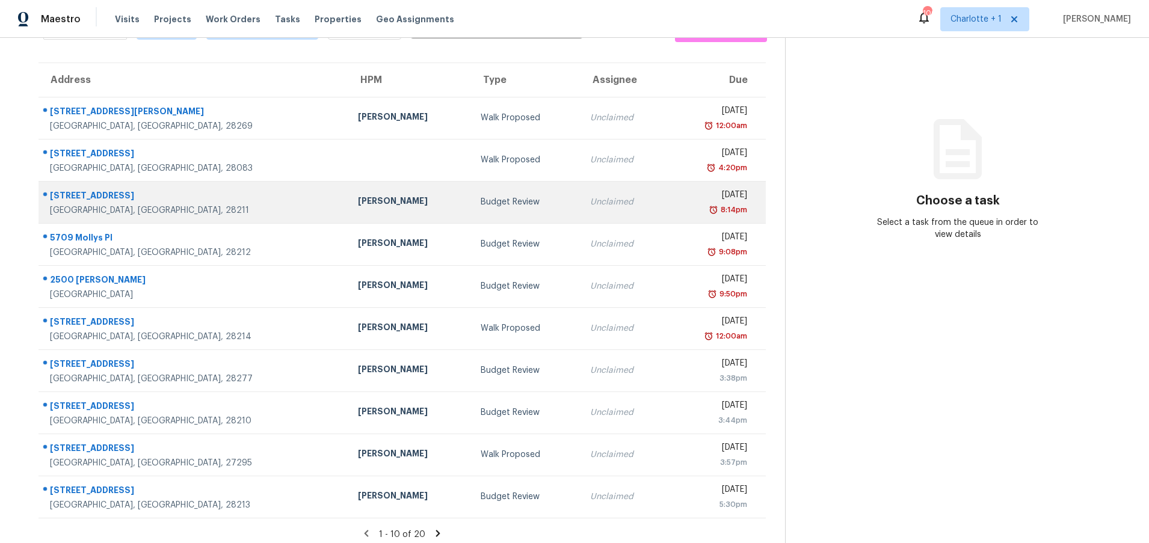
click at [348, 210] on td "Jason Bouque" at bounding box center [409, 202] width 123 height 42
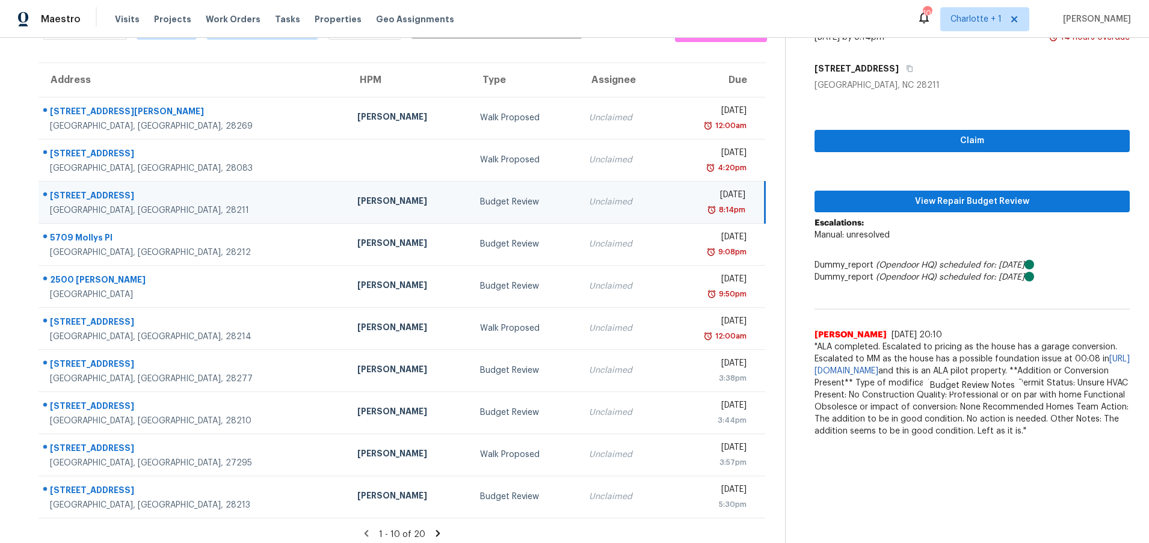
drag, startPoint x: 926, startPoint y: 335, endPoint x: 911, endPoint y: 242, distance: 94.4
click at [925, 331] on div "Hariharan GV 8/11/25, 20:10" at bounding box center [972, 335] width 315 height 12
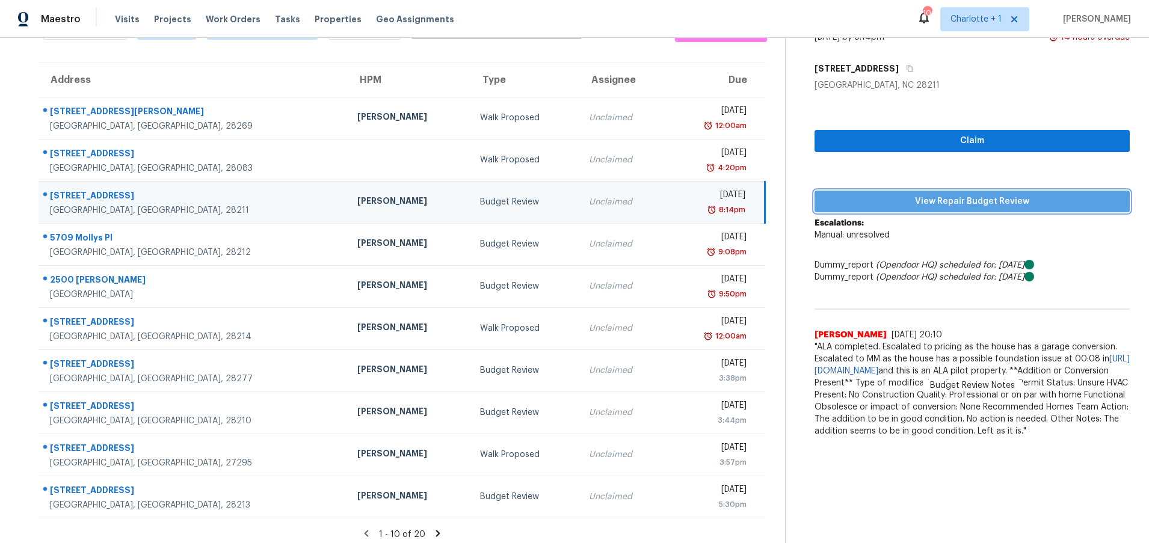
click at [912, 205] on span "View Repair Budget Review" at bounding box center [972, 201] width 296 height 15
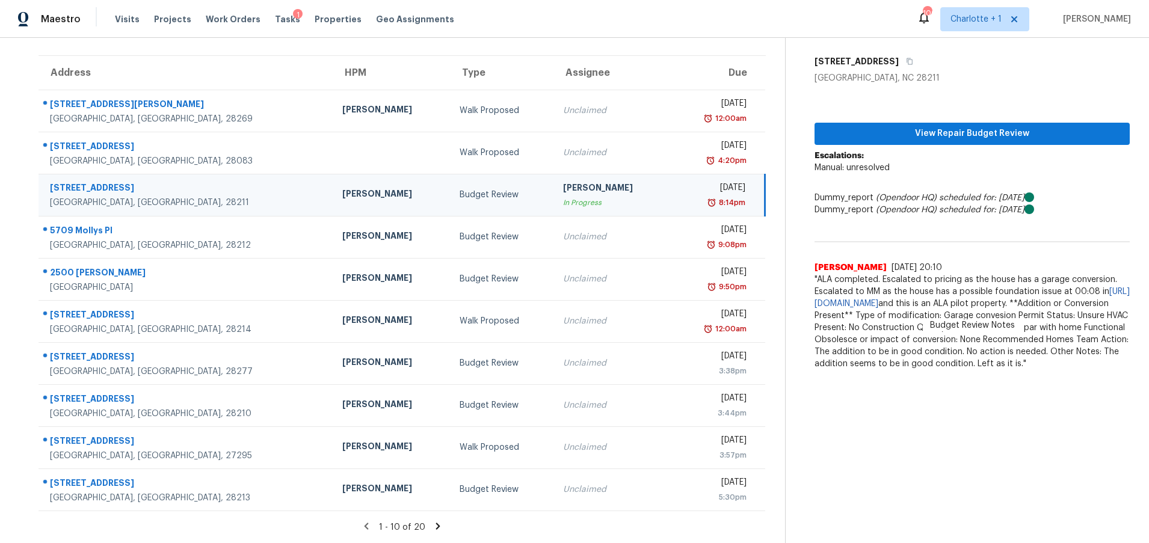
click at [434, 521] on icon at bounding box center [438, 526] width 11 height 11
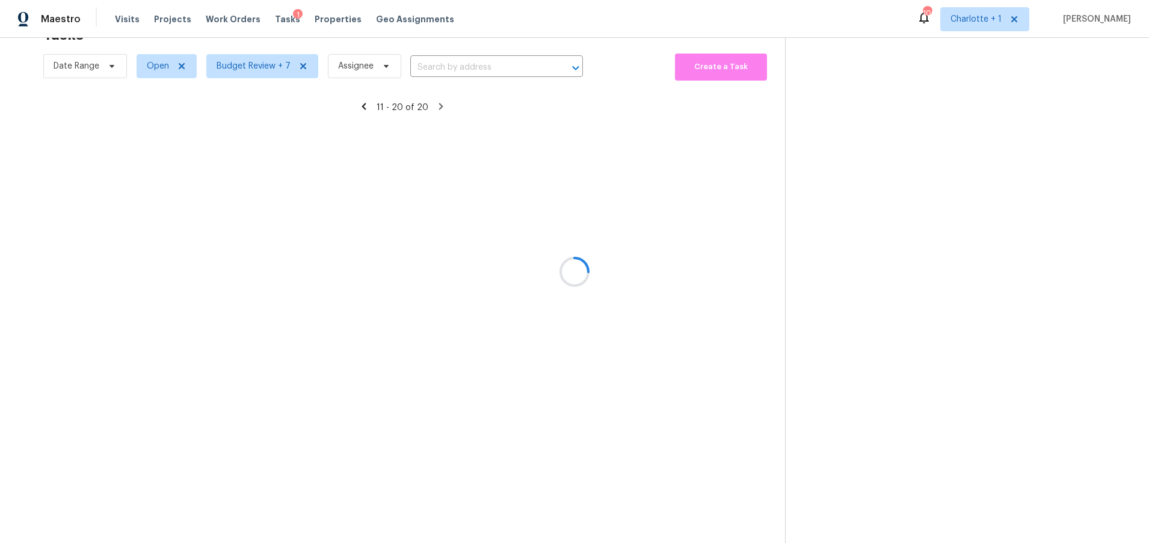
scroll to position [47, 0]
click at [591, 19] on div at bounding box center [574, 271] width 1149 height 543
click at [623, 25] on div at bounding box center [574, 271] width 1149 height 543
click at [618, 256] on div at bounding box center [574, 271] width 1149 height 543
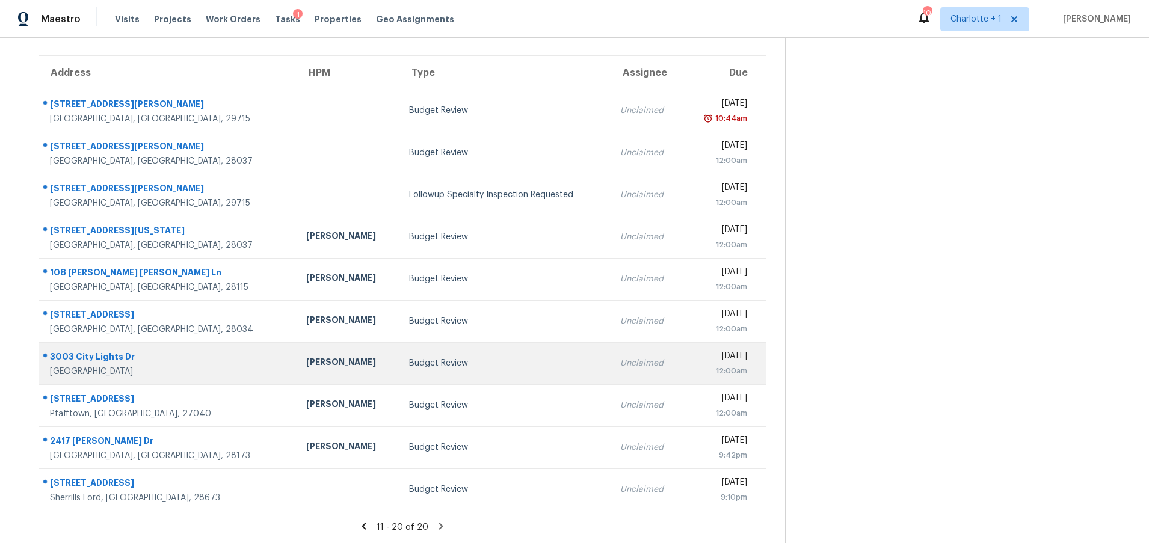
scroll to position [92, 0]
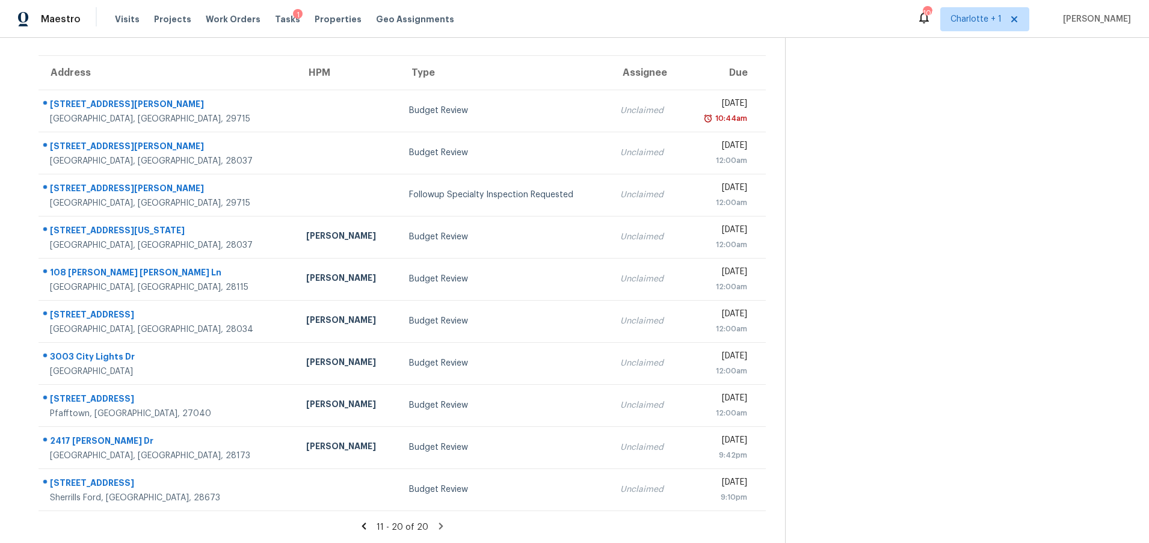
click at [363, 523] on icon at bounding box center [364, 526] width 4 height 7
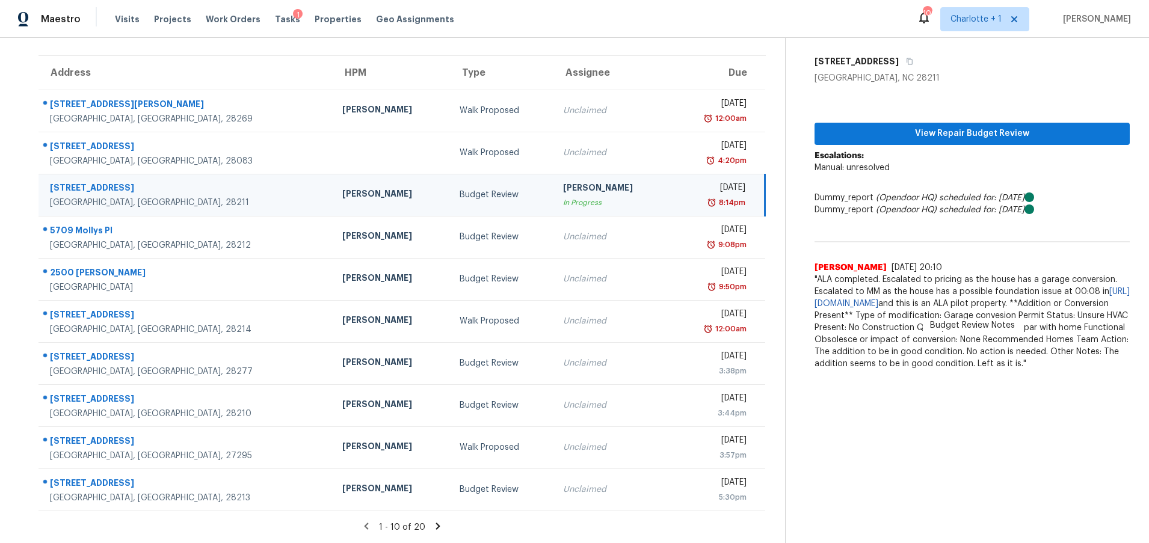
click at [680, 185] on div "Tue, Aug 12th 2025" at bounding box center [712, 189] width 65 height 15
click at [896, 126] on span "View Repair Budget Review" at bounding box center [972, 133] width 296 height 15
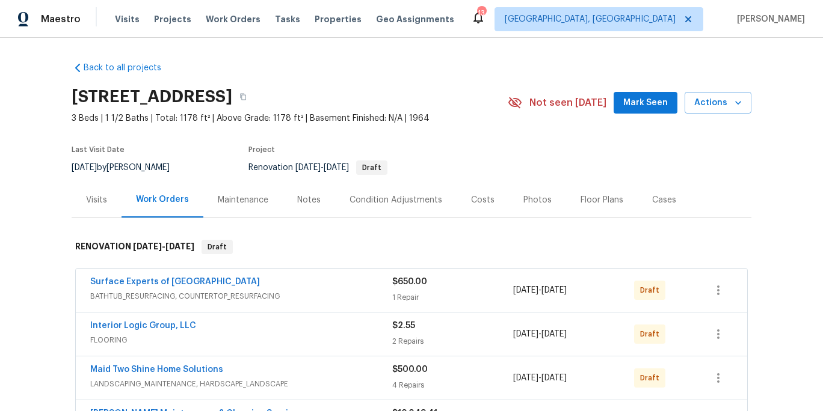
scroll to position [110, 0]
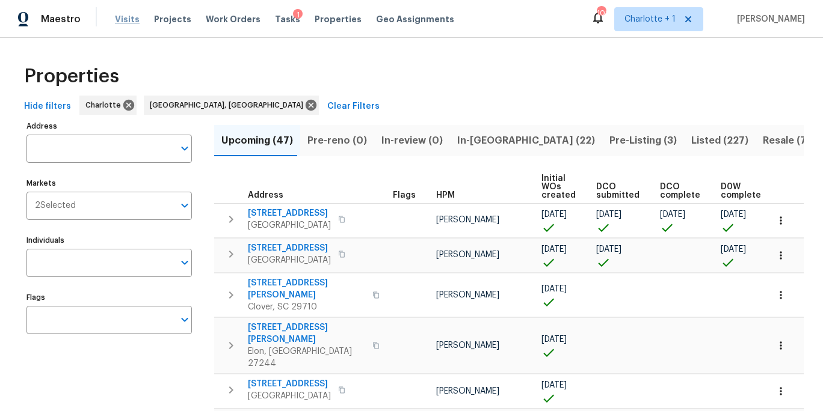
click at [123, 19] on span "Visits" at bounding box center [127, 19] width 25 height 12
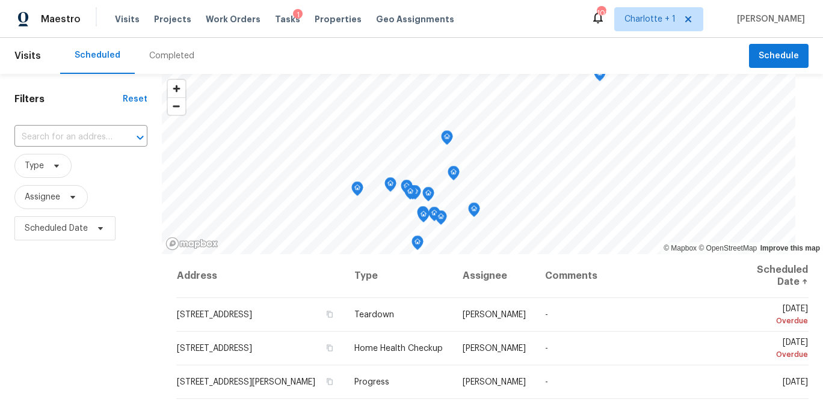
click at [158, 54] on div "Completed" at bounding box center [171, 56] width 45 height 12
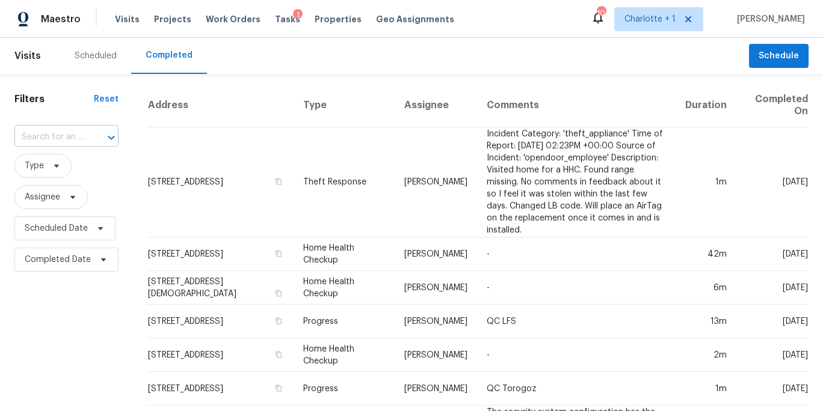
click at [89, 138] on div at bounding box center [102, 137] width 31 height 17
type input "141 eden"
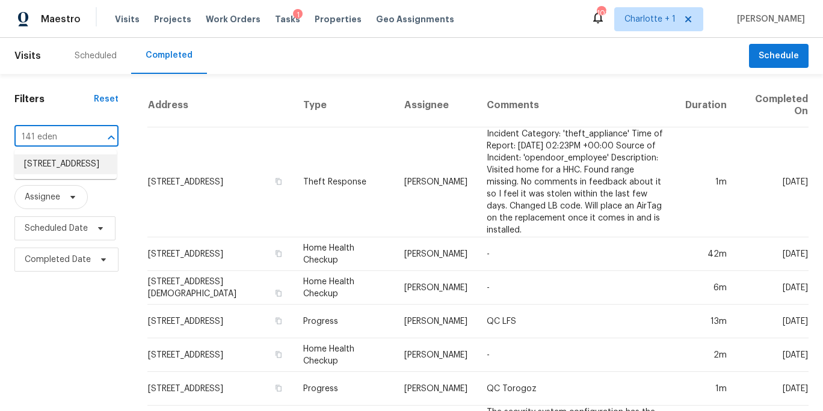
click at [89, 163] on li "[STREET_ADDRESS]" at bounding box center [65, 165] width 102 height 20
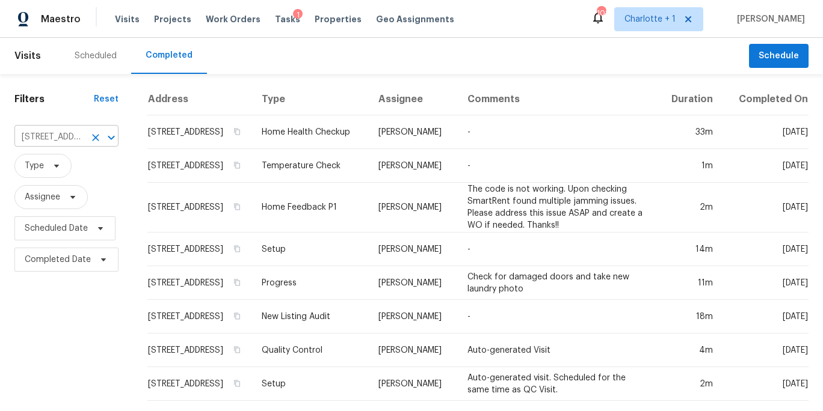
click at [90, 138] on icon "Clear" at bounding box center [96, 138] width 12 height 12
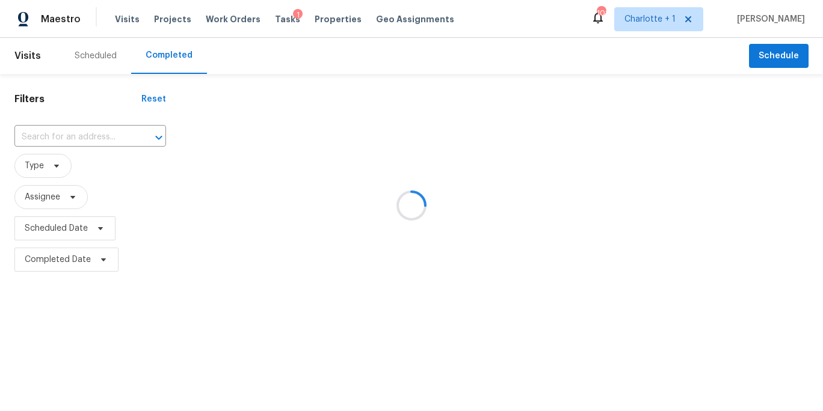
click at [64, 138] on div at bounding box center [411, 205] width 823 height 411
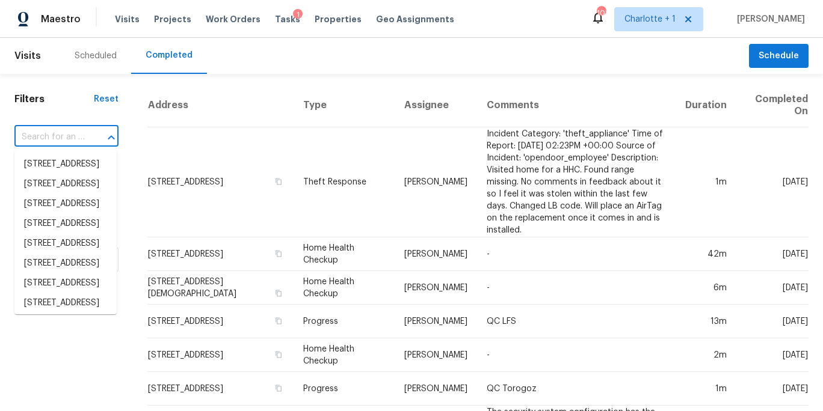
click at [66, 136] on input "text" at bounding box center [49, 137] width 70 height 19
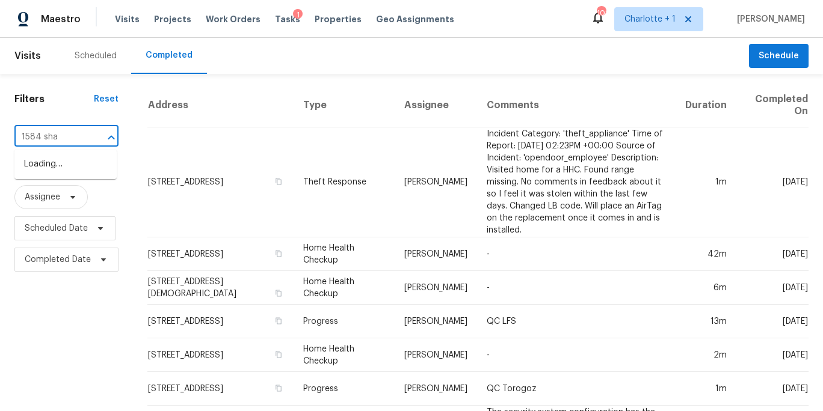
type input "1584 shad"
click at [52, 168] on li "[STREET_ADDRESS][DEMOGRAPHIC_DATA]" at bounding box center [65, 171] width 102 height 32
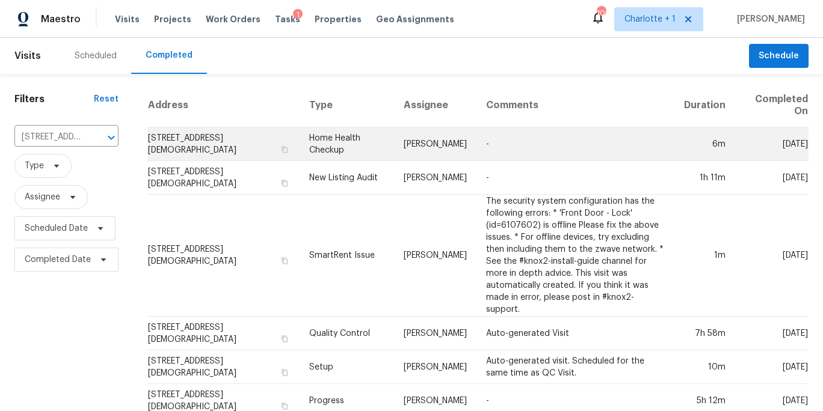
click at [578, 148] on td "-" at bounding box center [575, 145] width 199 height 34
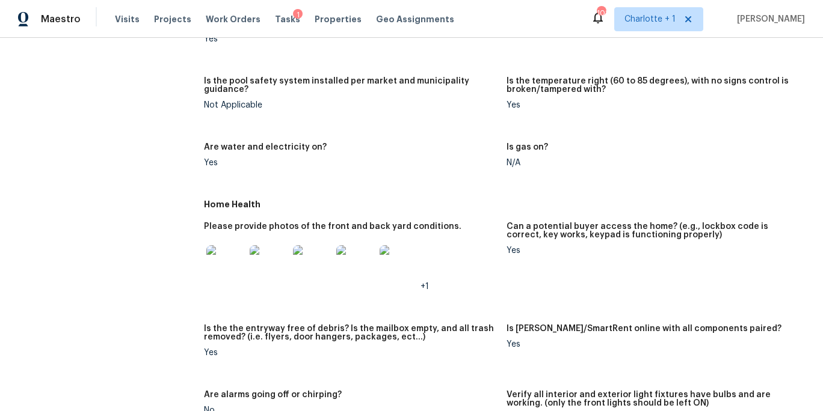
scroll to position [406, 0]
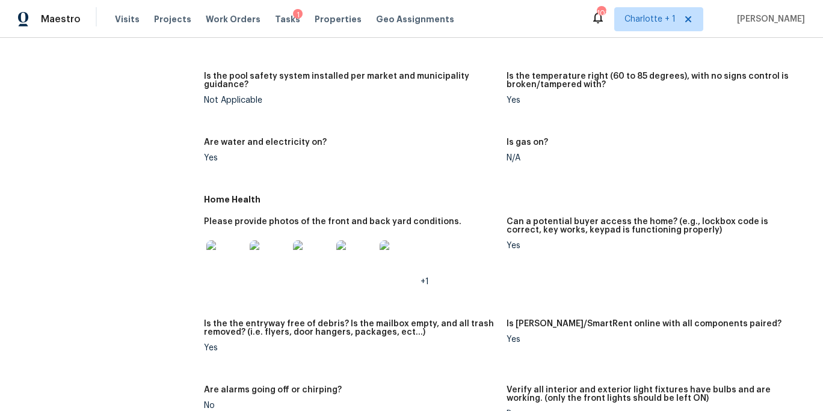
click at [232, 245] on img at bounding box center [225, 260] width 39 height 39
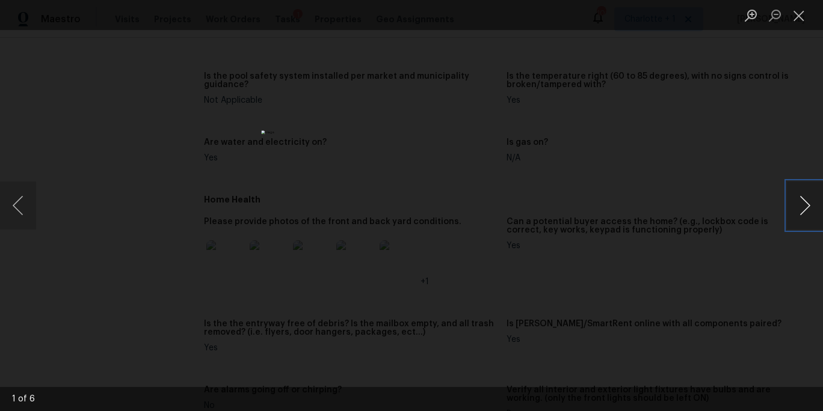
click at [793, 205] on button "Next image" at bounding box center [805, 206] width 36 height 48
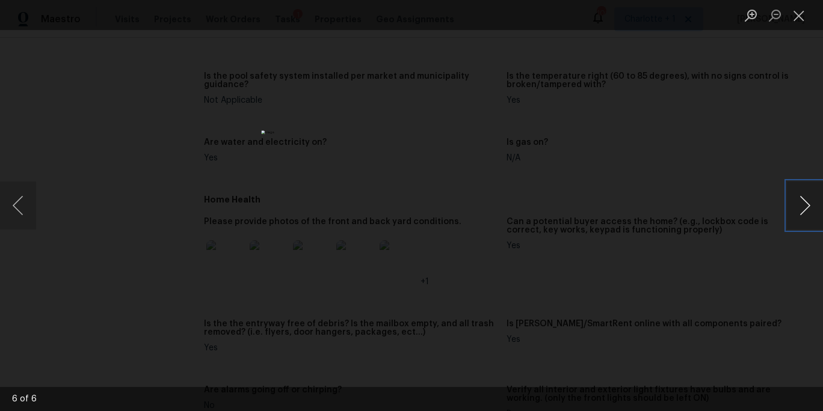
click at [793, 205] on button "Next image" at bounding box center [805, 206] width 36 height 48
click at [777, 113] on div "Lightbox" at bounding box center [411, 205] width 823 height 411
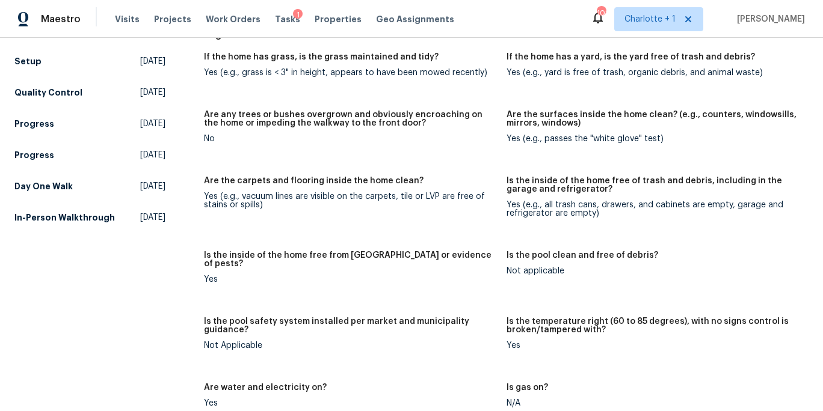
scroll to position [0, 0]
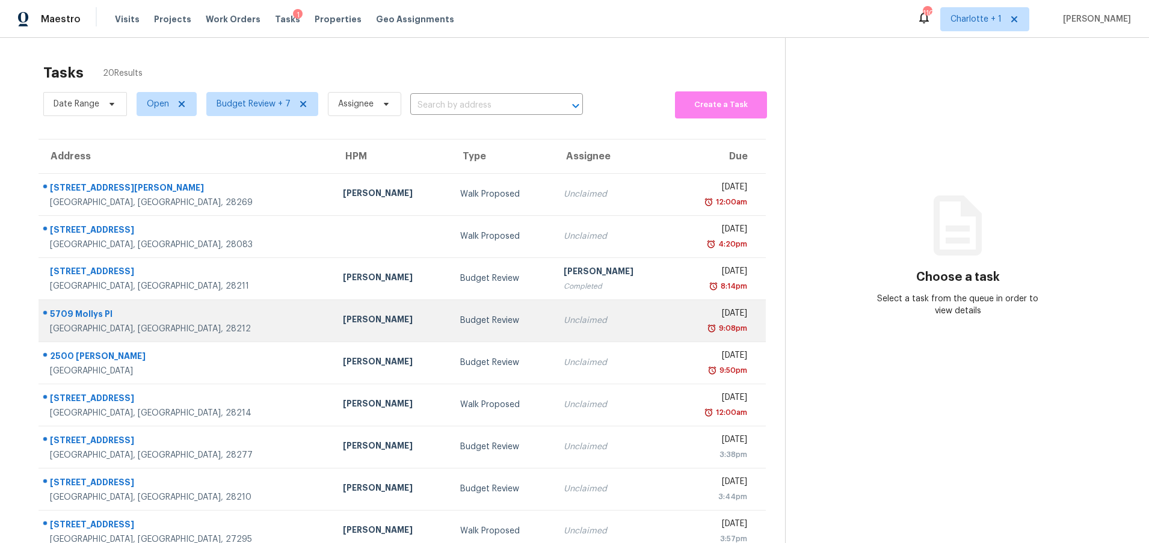
click at [340, 312] on td "[PERSON_NAME]" at bounding box center [391, 321] width 117 height 42
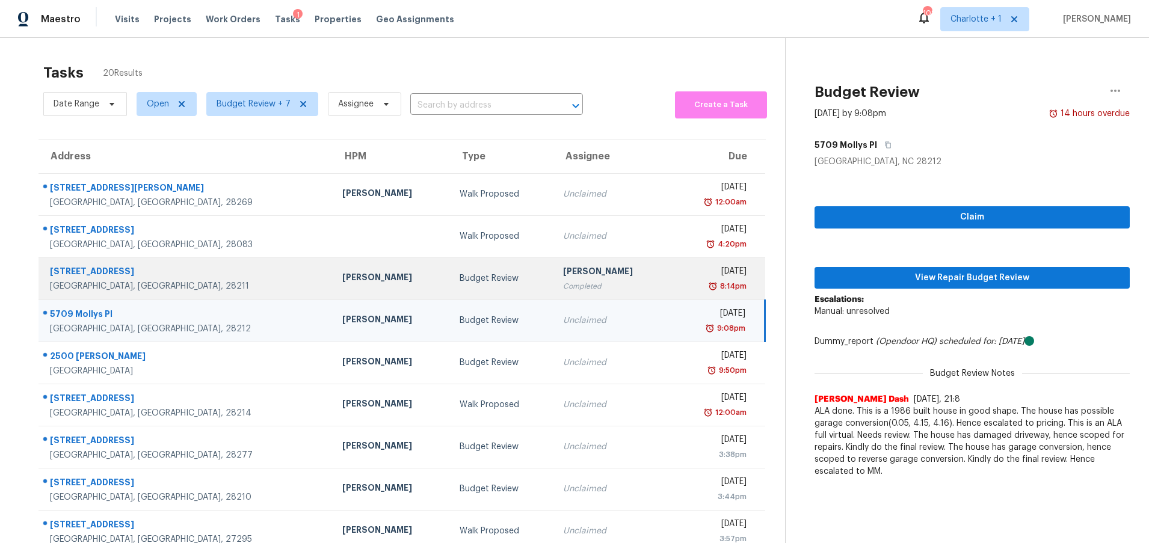
click at [450, 291] on td "Budget Review" at bounding box center [501, 278] width 103 height 42
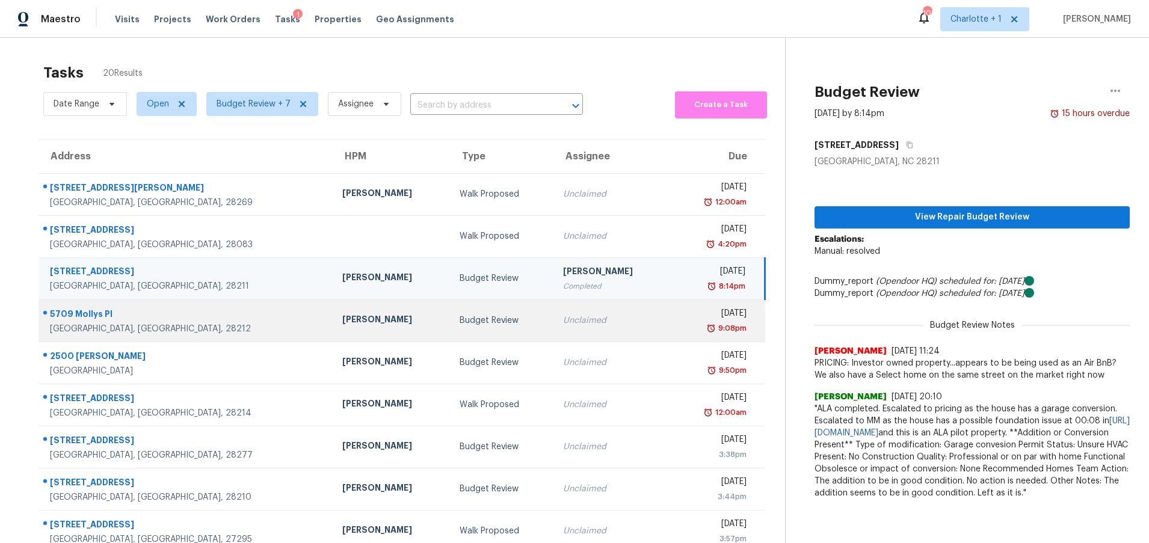
click at [450, 310] on td "Budget Review" at bounding box center [501, 321] width 103 height 42
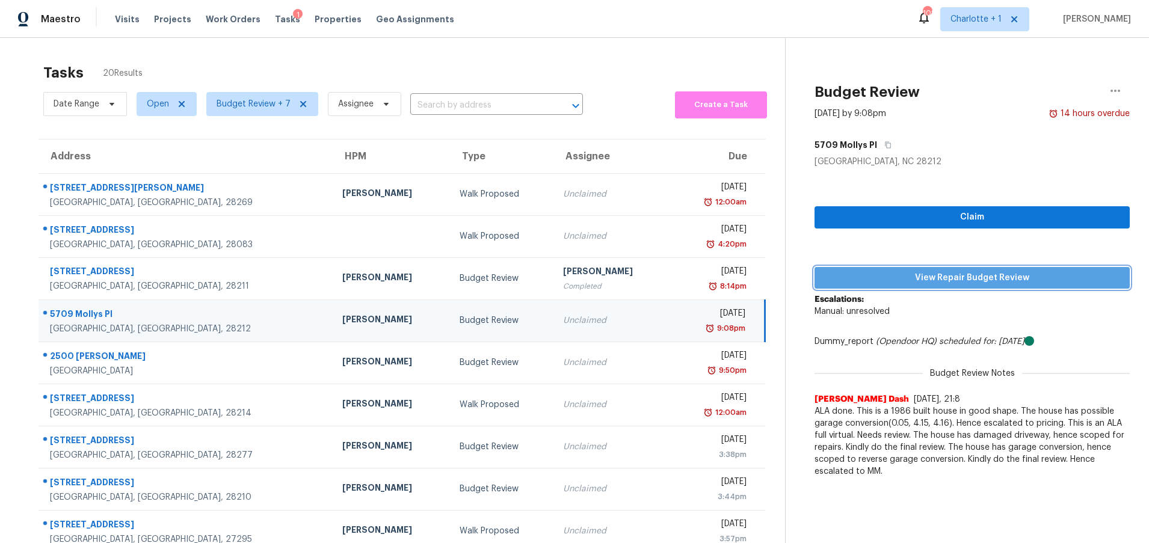
click at [1028, 280] on span "View Repair Budget Review" at bounding box center [972, 278] width 296 height 15
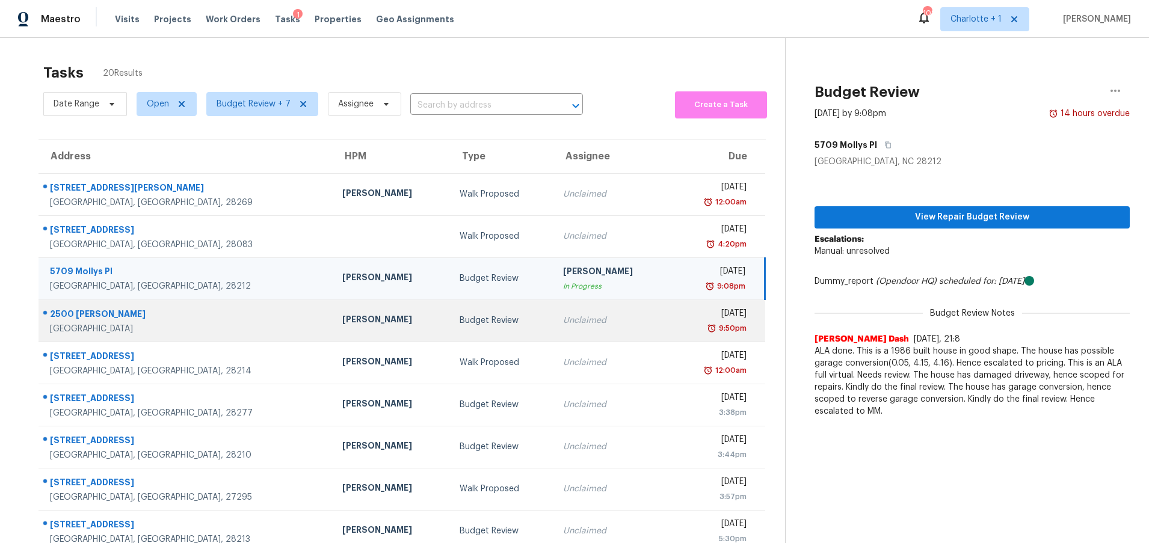
scroll to position [92, 0]
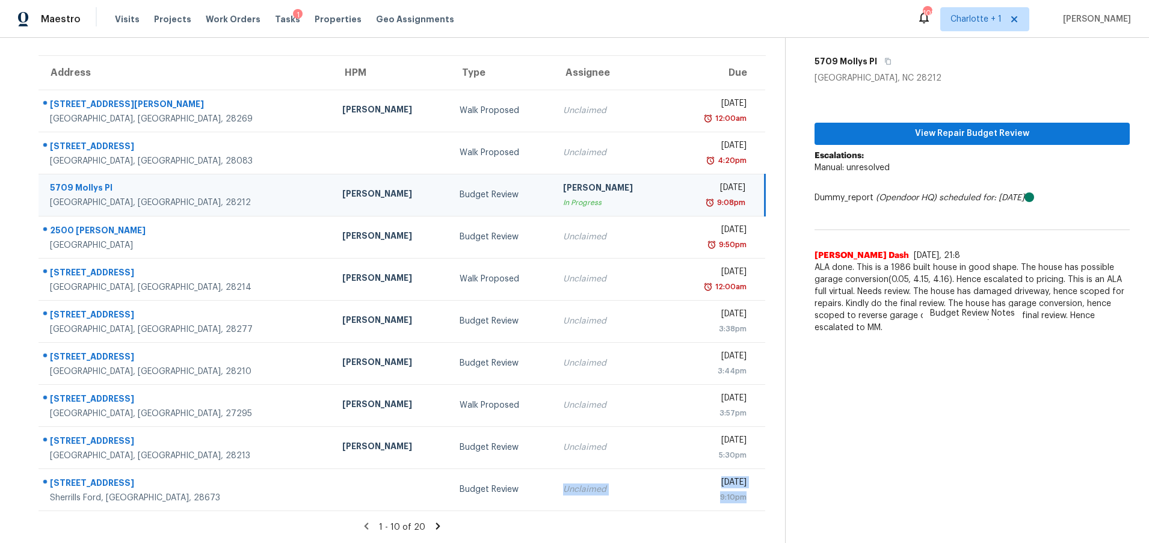
drag, startPoint x: 437, startPoint y: 490, endPoint x: 434, endPoint y: 515, distance: 25.4
click at [434, 515] on section "Tasks 20 Results Date Range Open Budget Review + 7 Assignee ​ Create a Task Add…" at bounding box center [402, 259] width 766 height 570
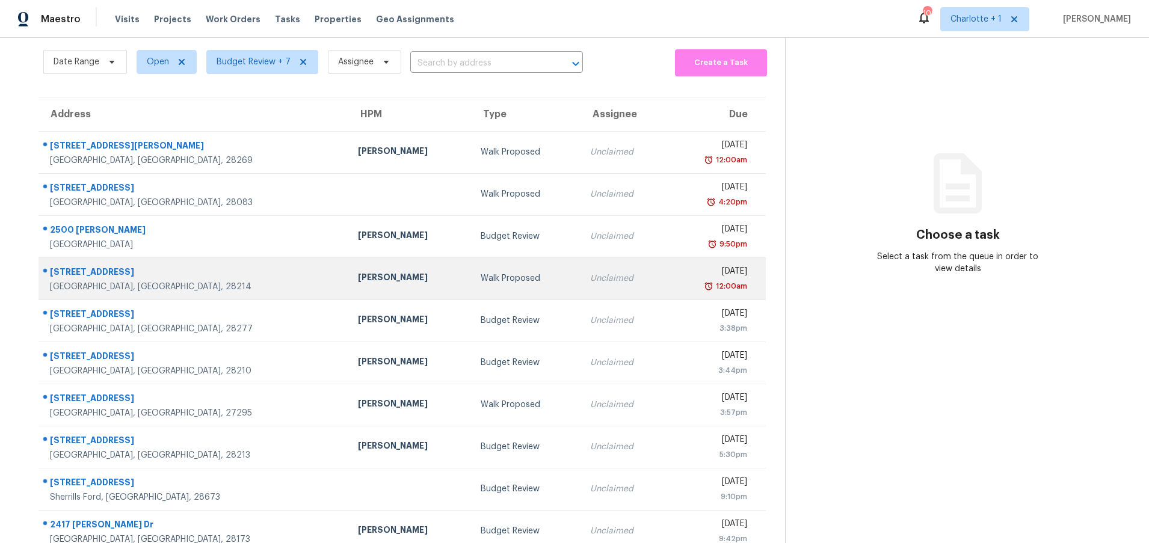
scroll to position [60, 0]
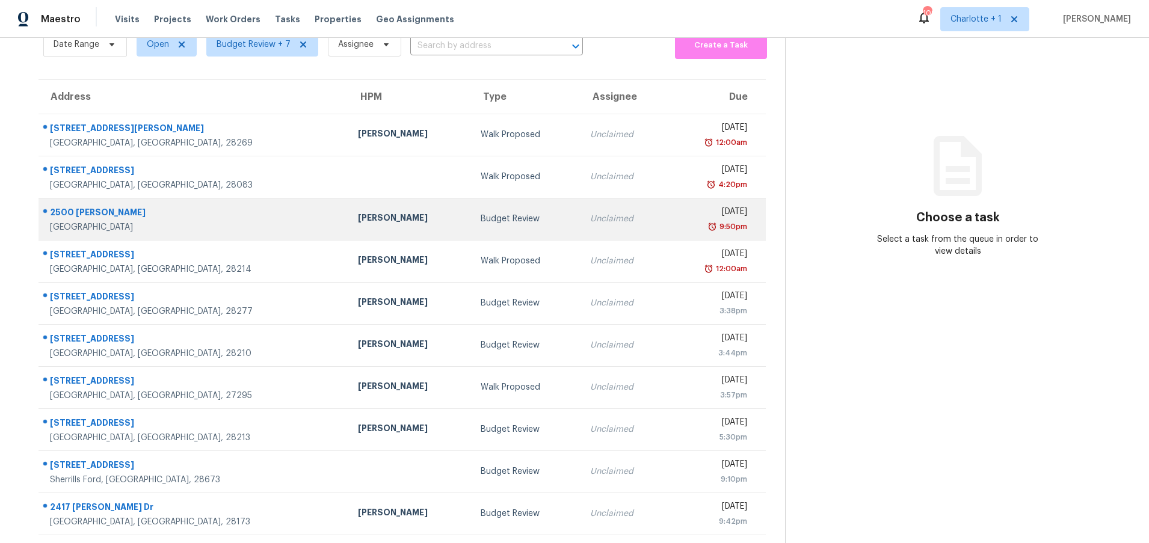
click at [358, 215] on div "[PERSON_NAME]" at bounding box center [410, 219] width 104 height 15
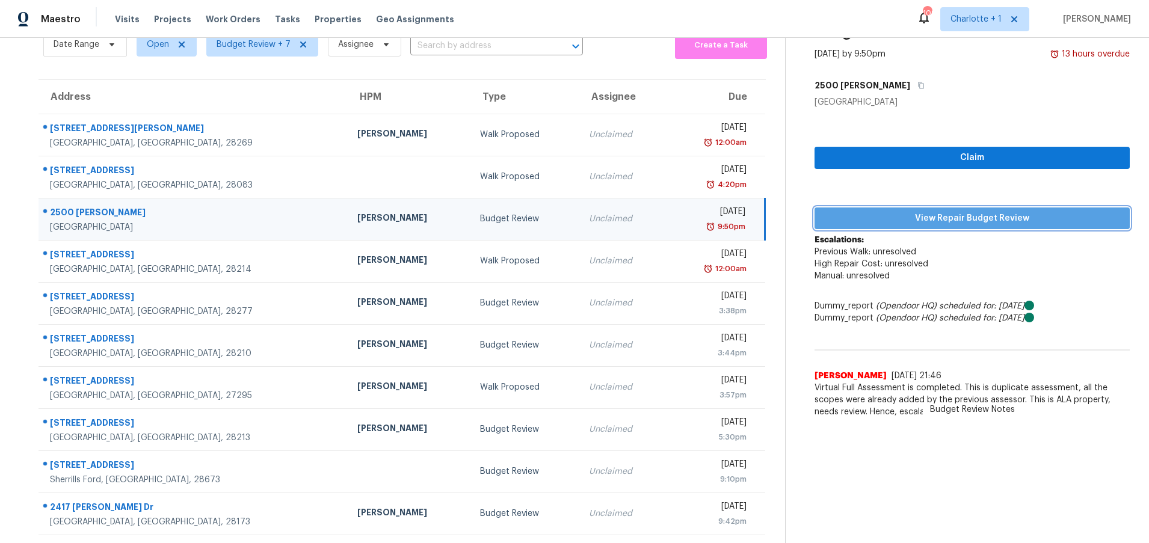
click at [958, 214] on span "View Repair Budget Review" at bounding box center [972, 218] width 296 height 15
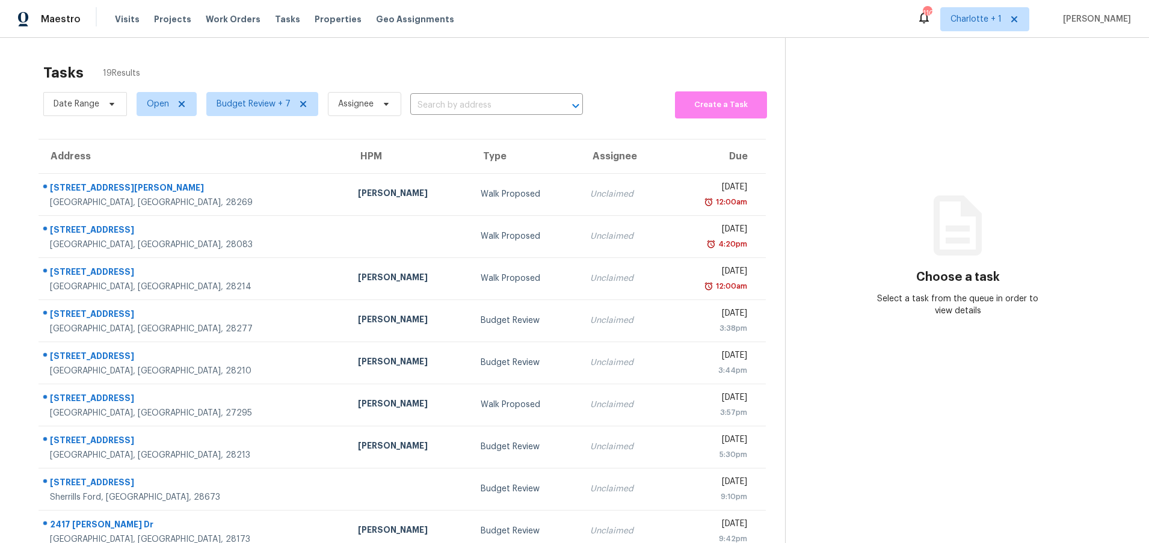
click at [239, 46] on div "Tasks 19 Results Date Range Open Budget Review + 7 Assignee ​ Create a Task Add…" at bounding box center [574, 332] width 1149 height 589
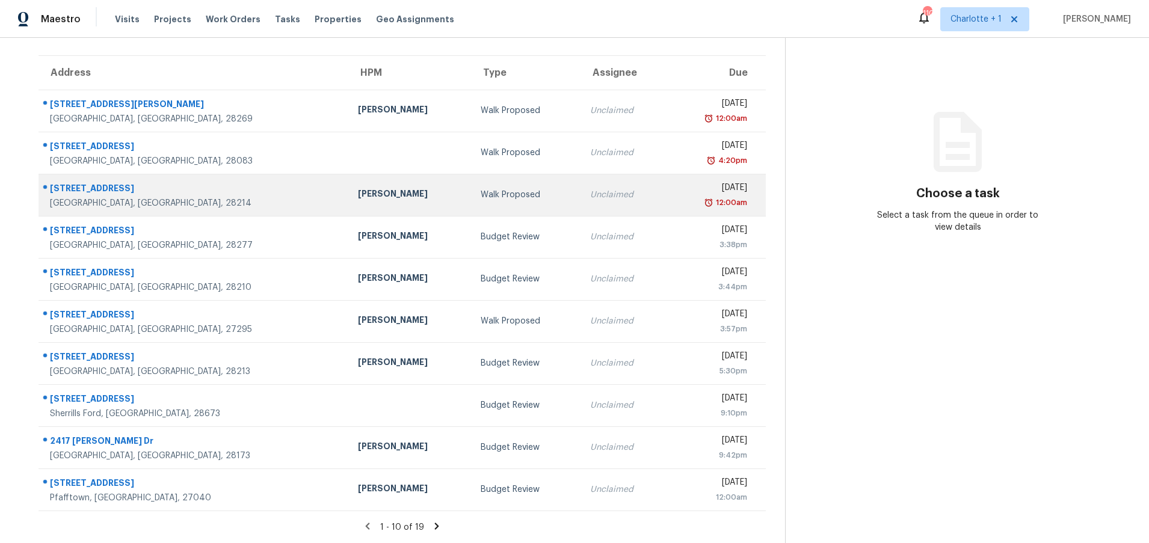
scroll to position [92, 0]
click at [348, 197] on td "[PERSON_NAME]" at bounding box center [409, 195] width 123 height 42
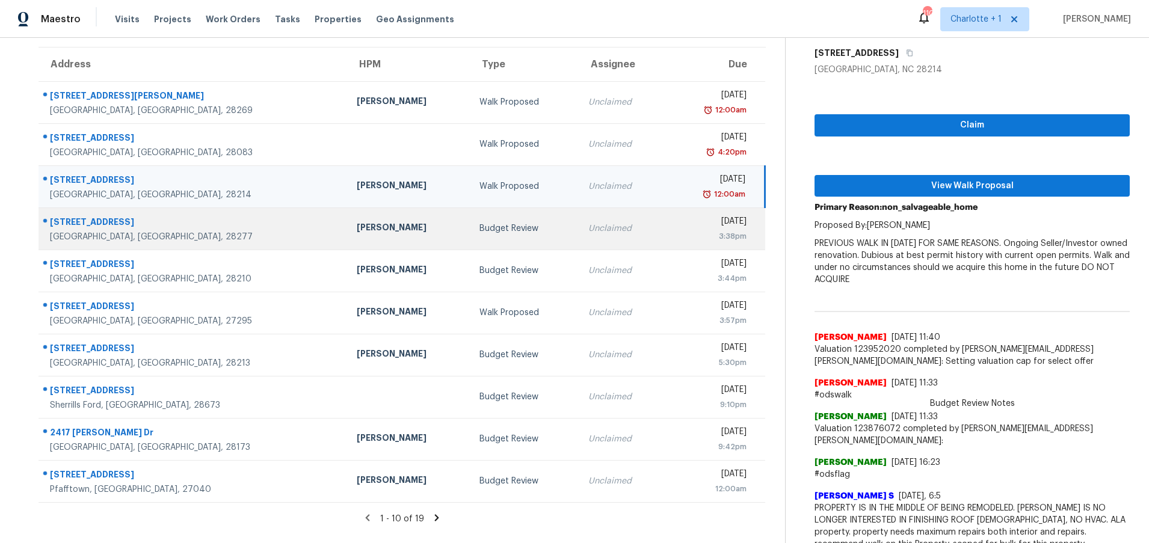
click at [357, 229] on div "[PERSON_NAME]" at bounding box center [408, 228] width 103 height 15
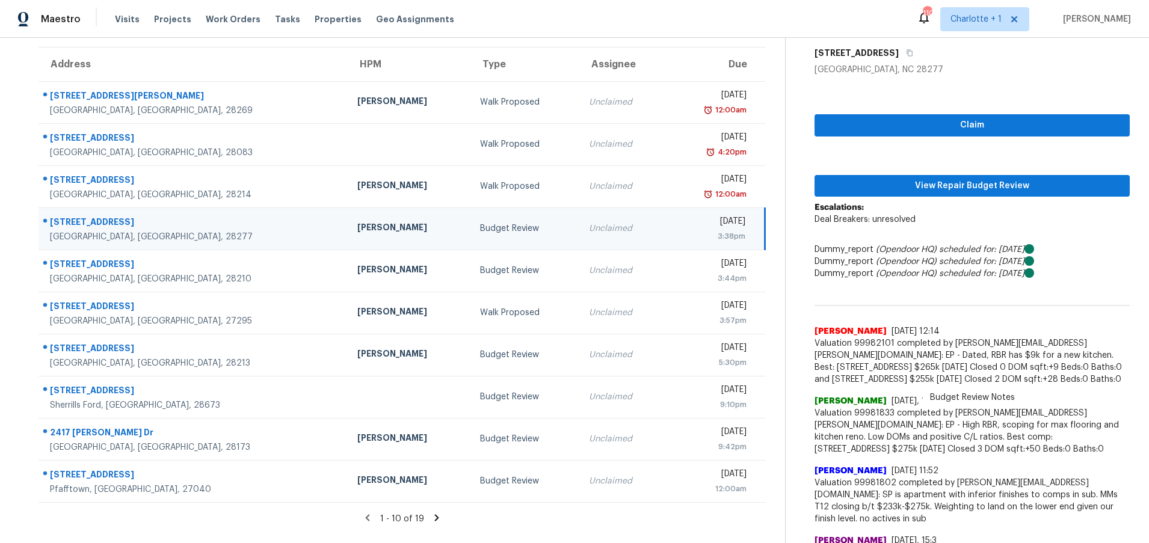
click at [431, 513] on icon at bounding box center [436, 518] width 11 height 11
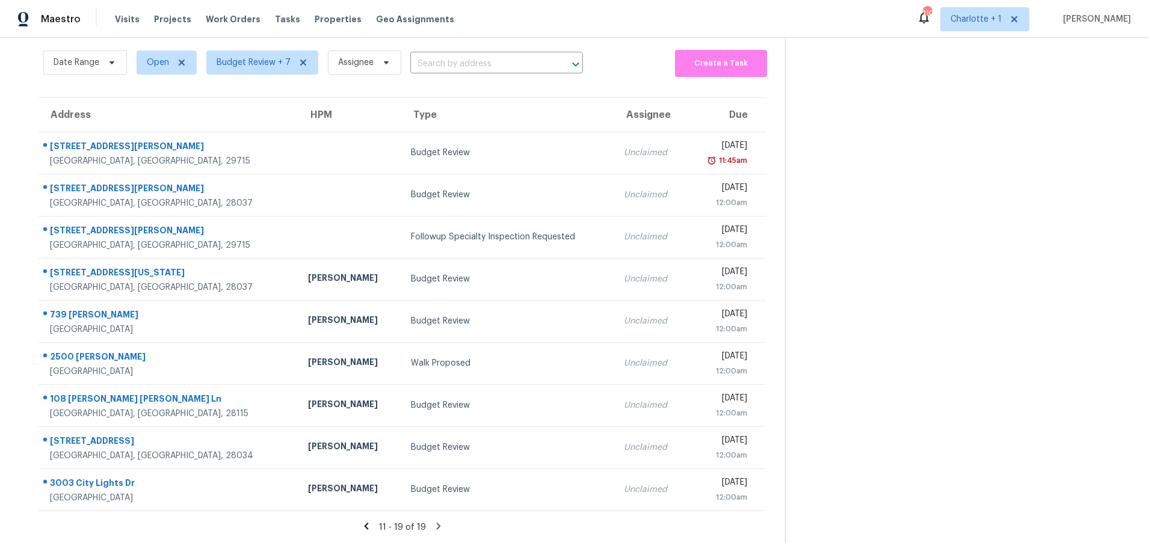
scroll to position [50, 0]
click at [366, 521] on icon at bounding box center [366, 526] width 11 height 11
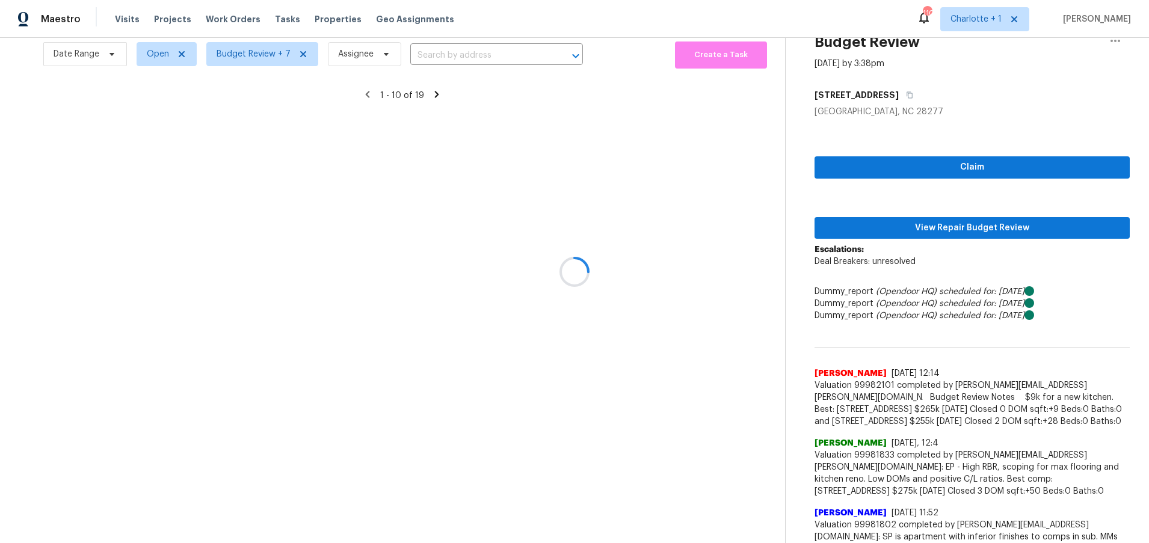
scroll to position [92, 0]
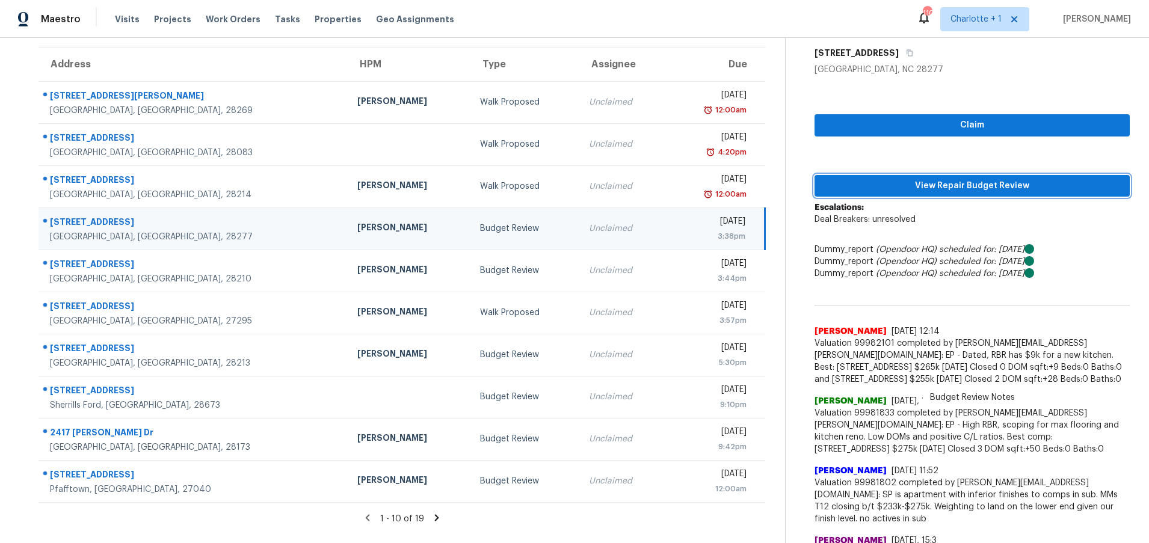
click at [974, 183] on span "View Repair Budget Review" at bounding box center [972, 186] width 296 height 15
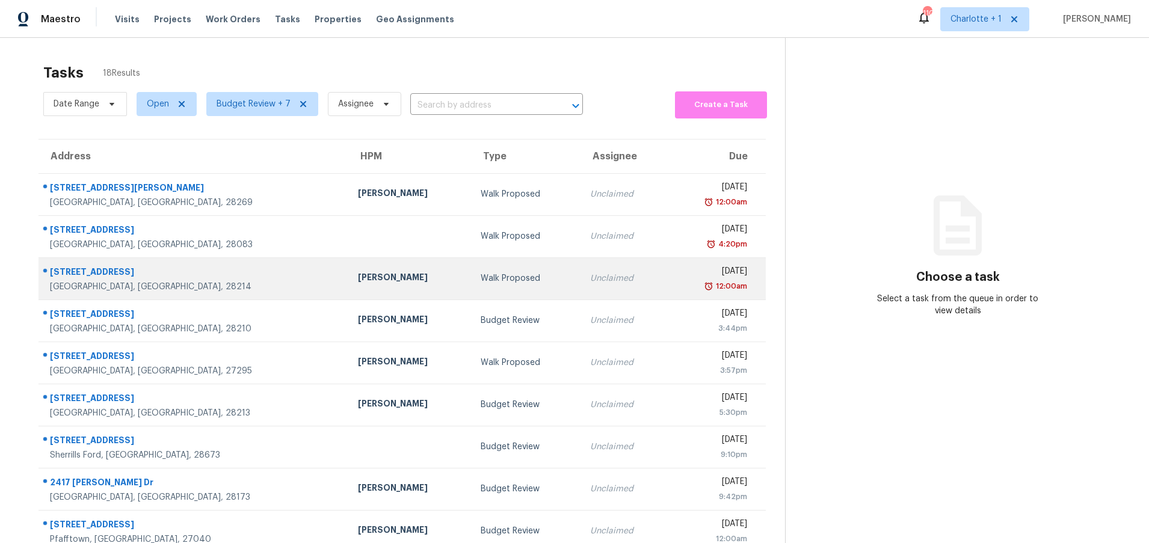
click at [204, 281] on div "[GEOGRAPHIC_DATA], [GEOGRAPHIC_DATA], 28214" at bounding box center [194, 287] width 289 height 12
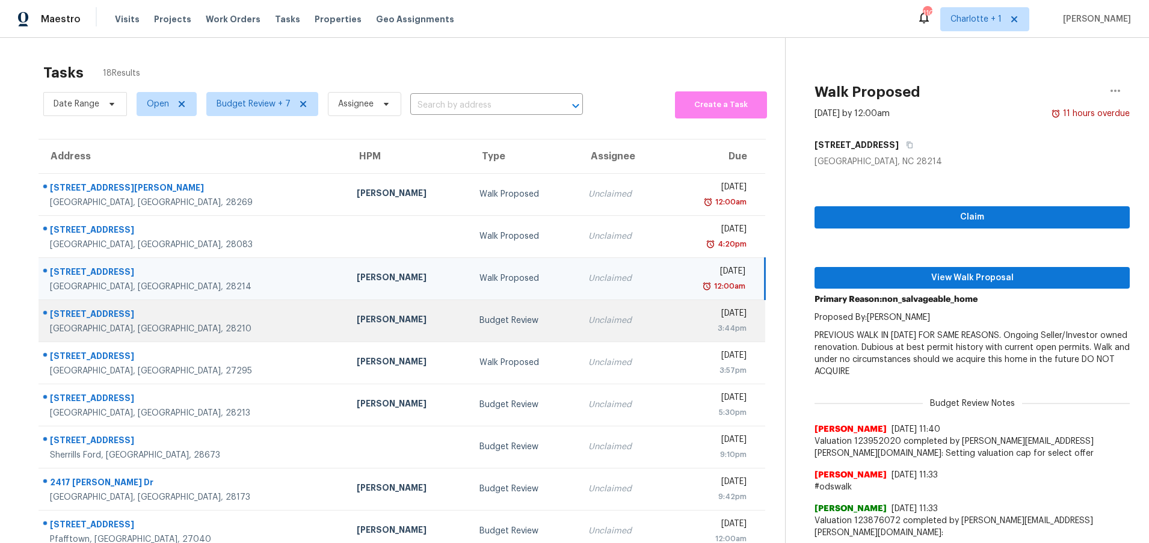
click at [212, 310] on div "[STREET_ADDRESS]" at bounding box center [194, 315] width 288 height 15
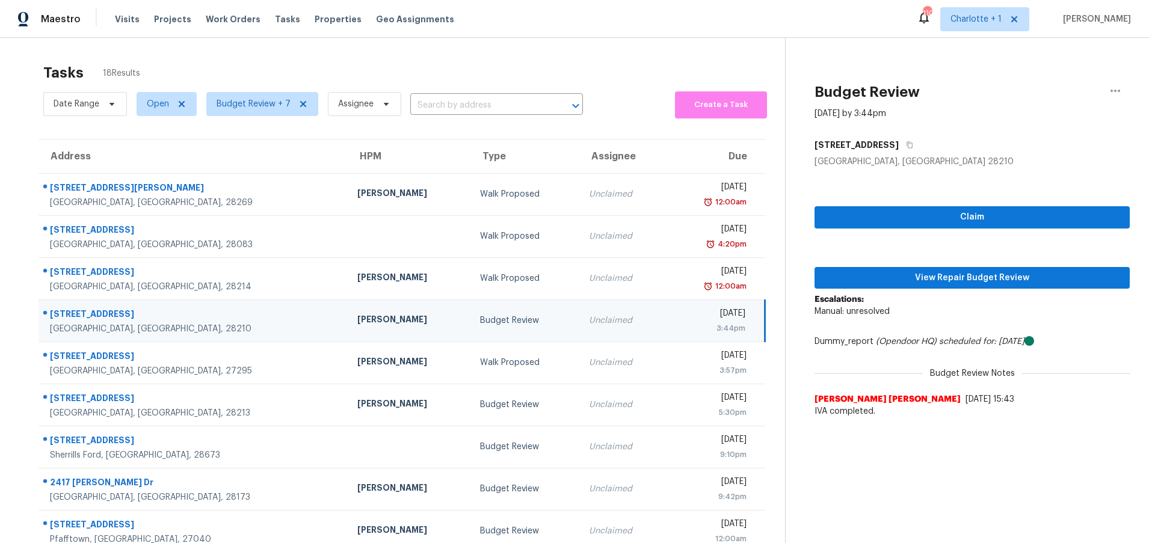
click at [348, 307] on td "[PERSON_NAME]" at bounding box center [409, 321] width 123 height 42
click at [970, 273] on span "View Repair Budget Review" at bounding box center [972, 278] width 296 height 15
